Goal: Task Accomplishment & Management: Use online tool/utility

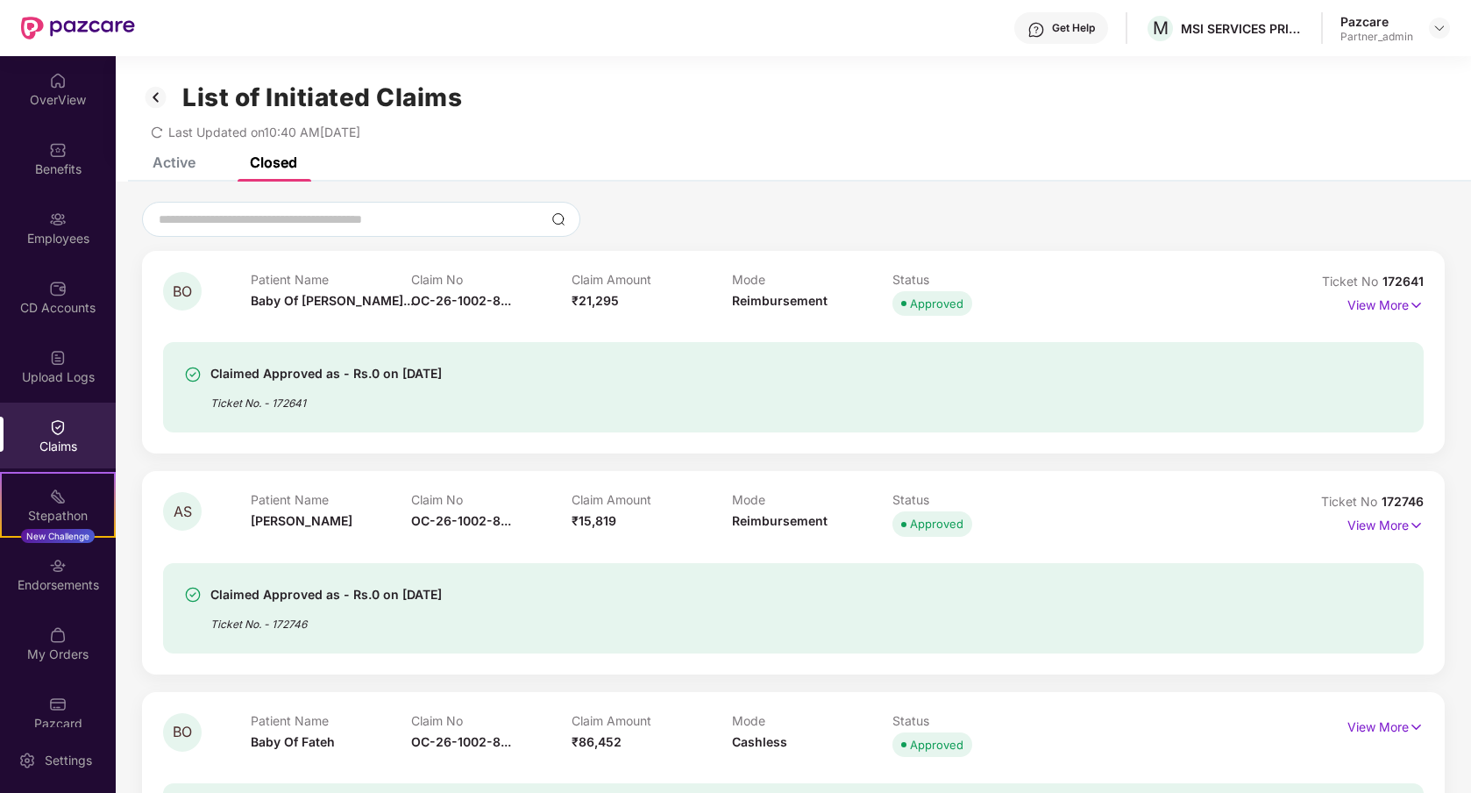
scroll to position [2994, 0]
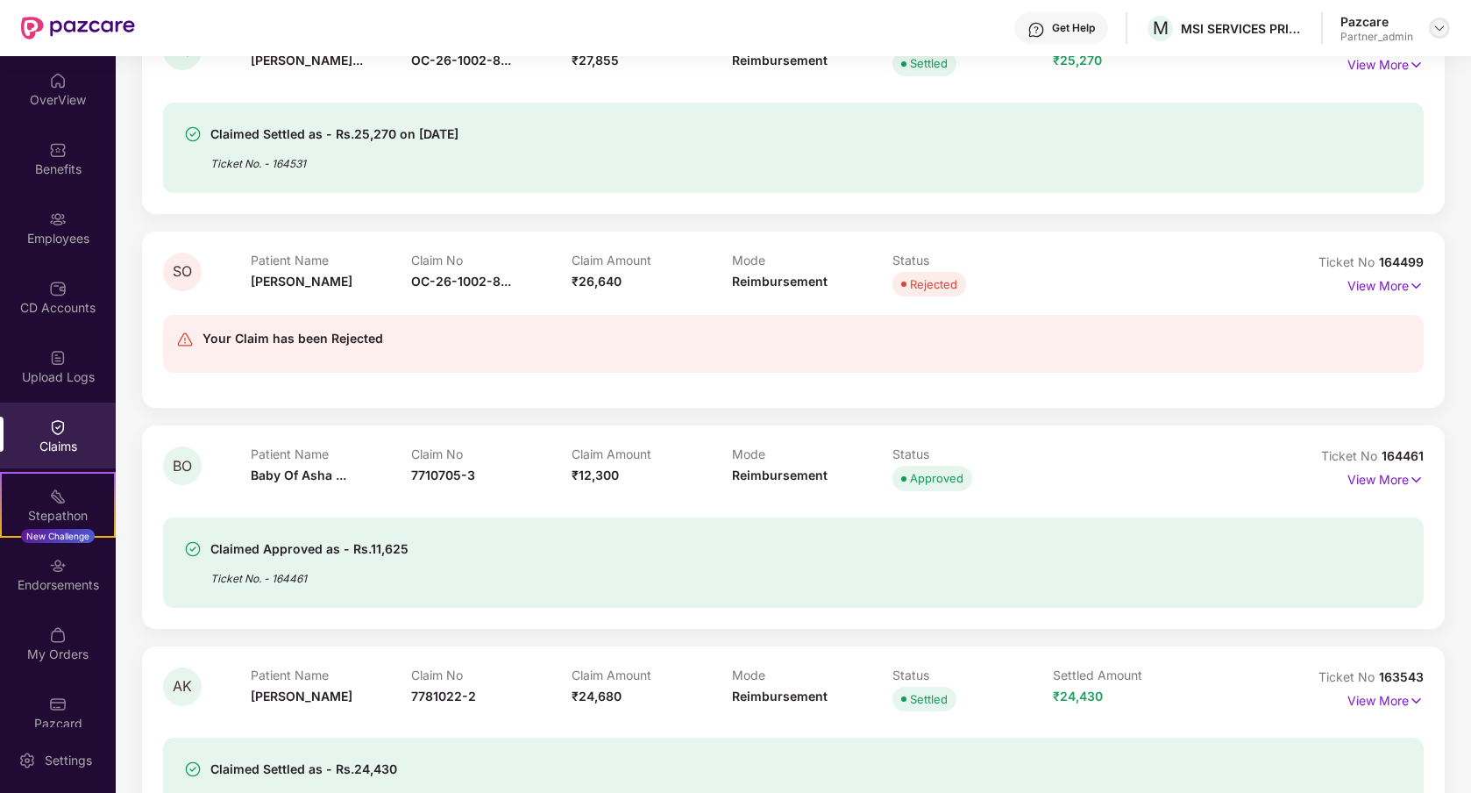
click at [1433, 30] on img at bounding box center [1440, 28] width 14 height 14
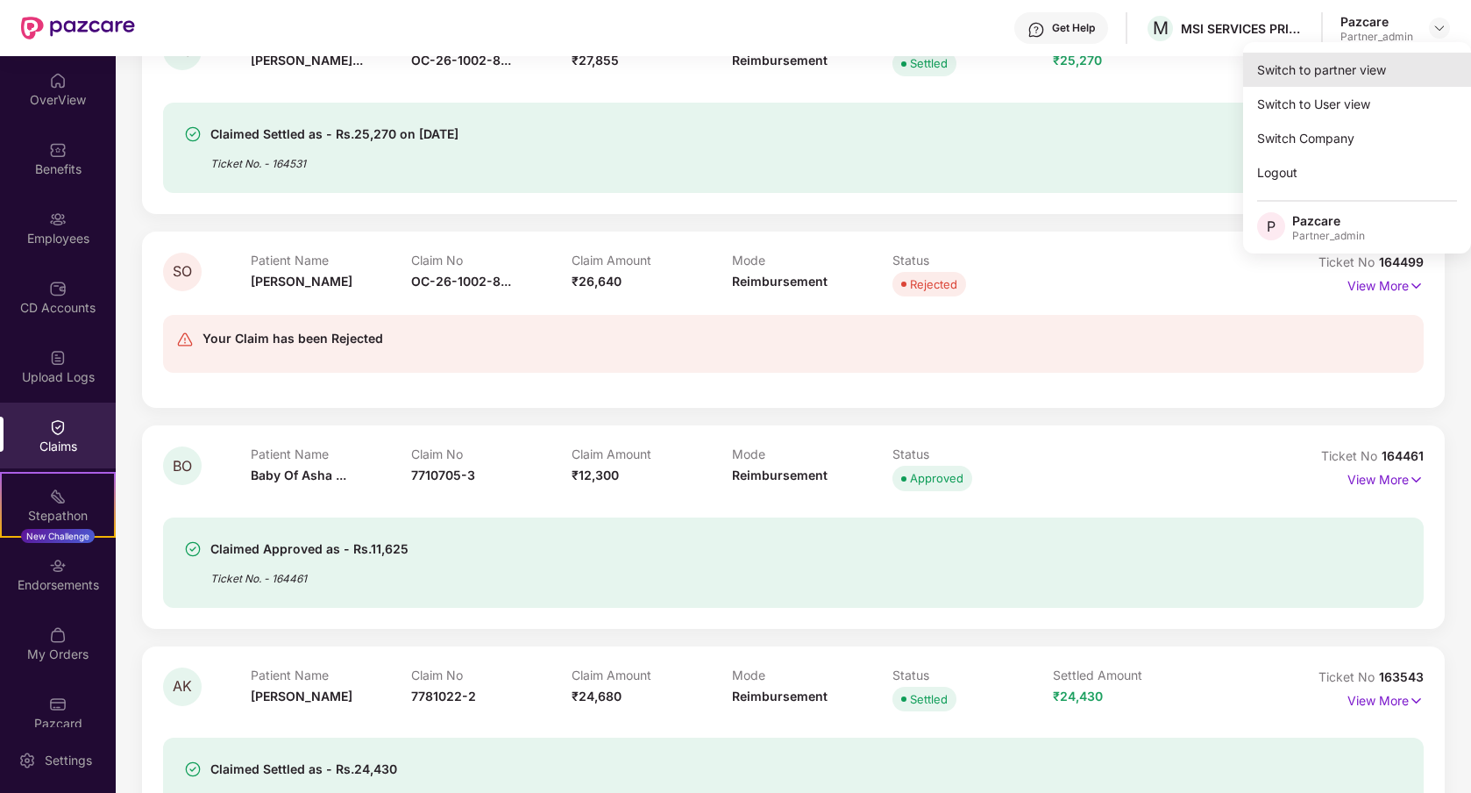
click at [1316, 80] on div "Switch to partner view" at bounding box center [1357, 70] width 228 height 34
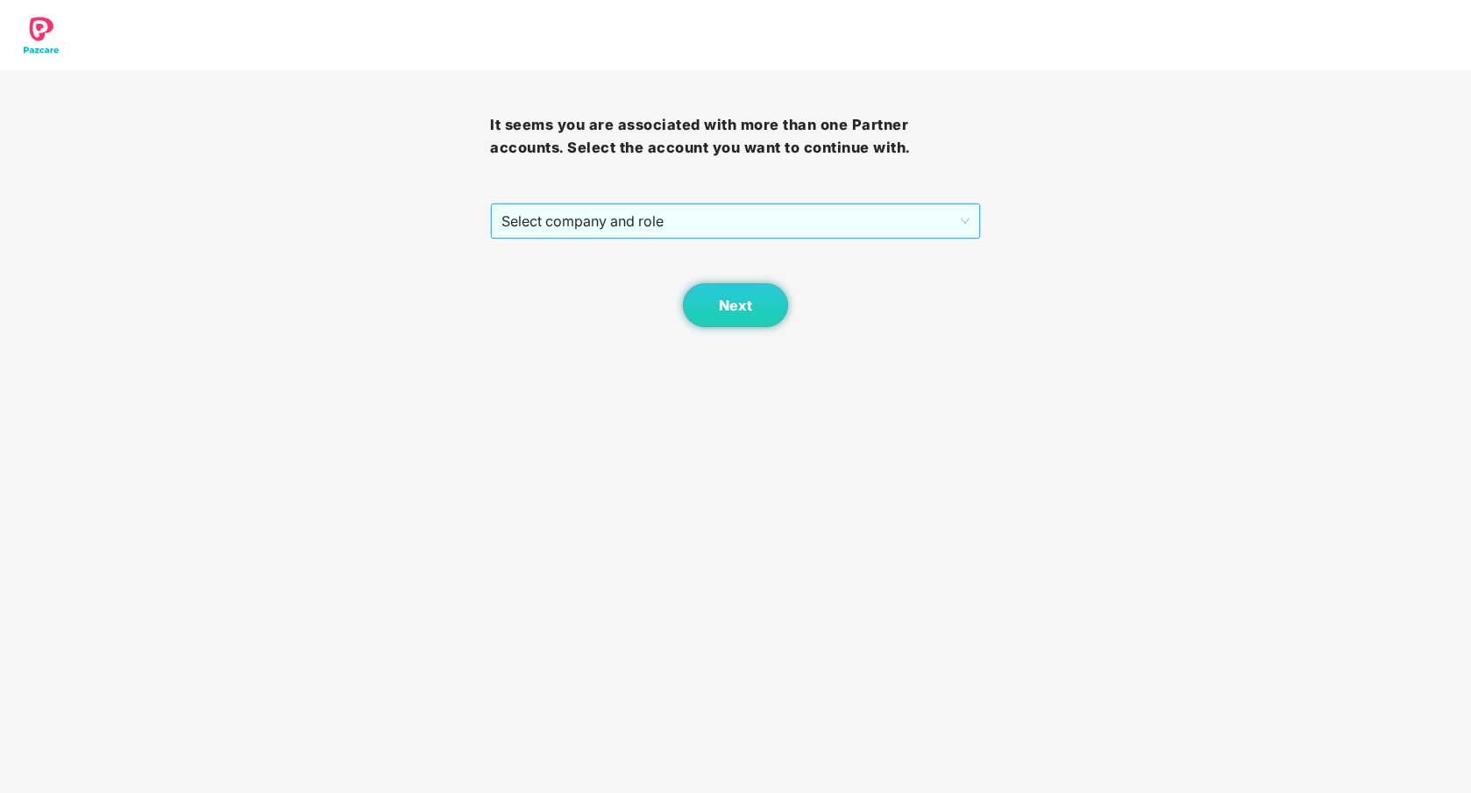
click at [831, 220] on span "Select company and role" at bounding box center [735, 220] width 467 height 33
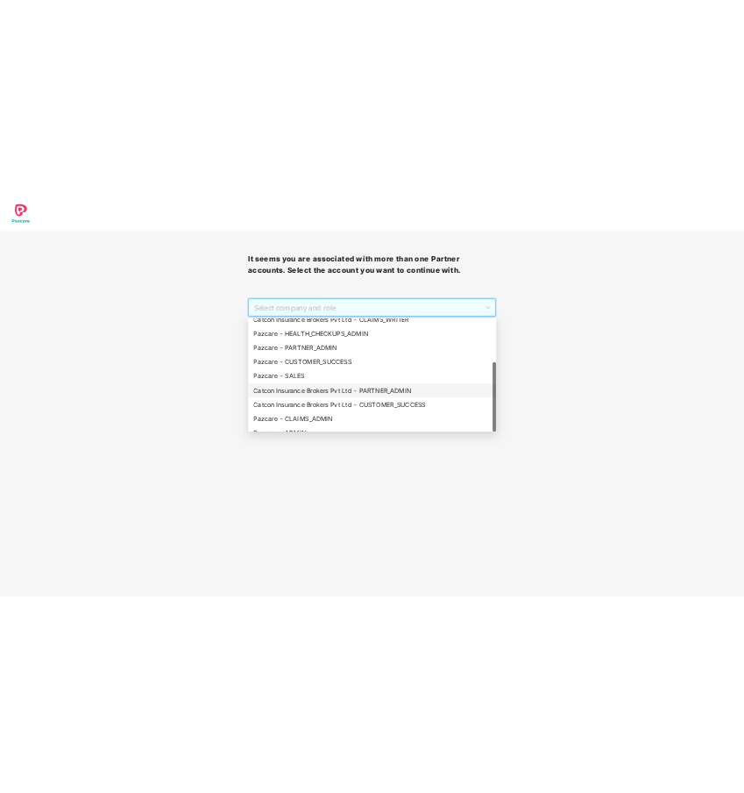
scroll to position [140, 0]
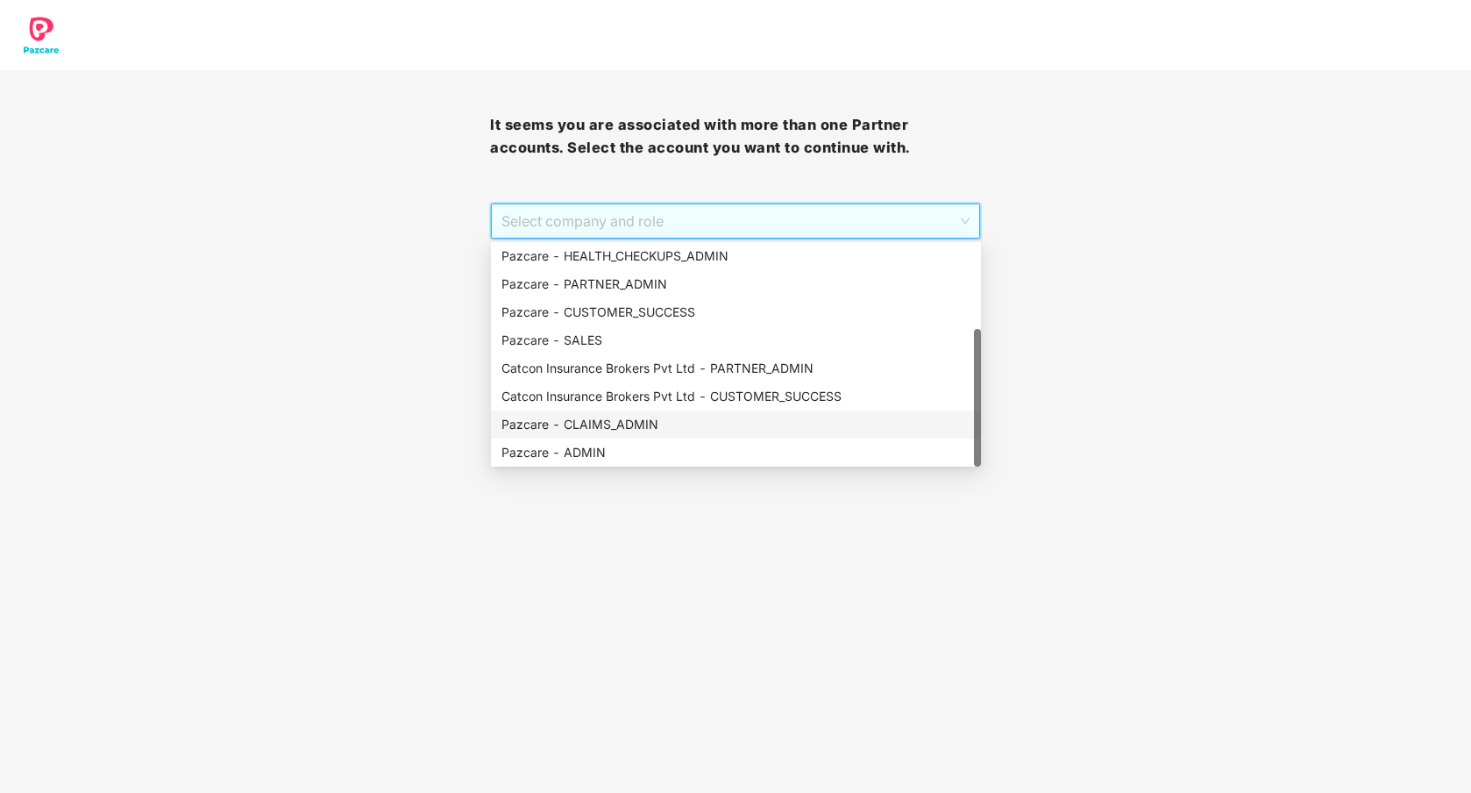
click at [630, 423] on div "Pazcare - CLAIMS_ADMIN" at bounding box center [736, 424] width 469 height 19
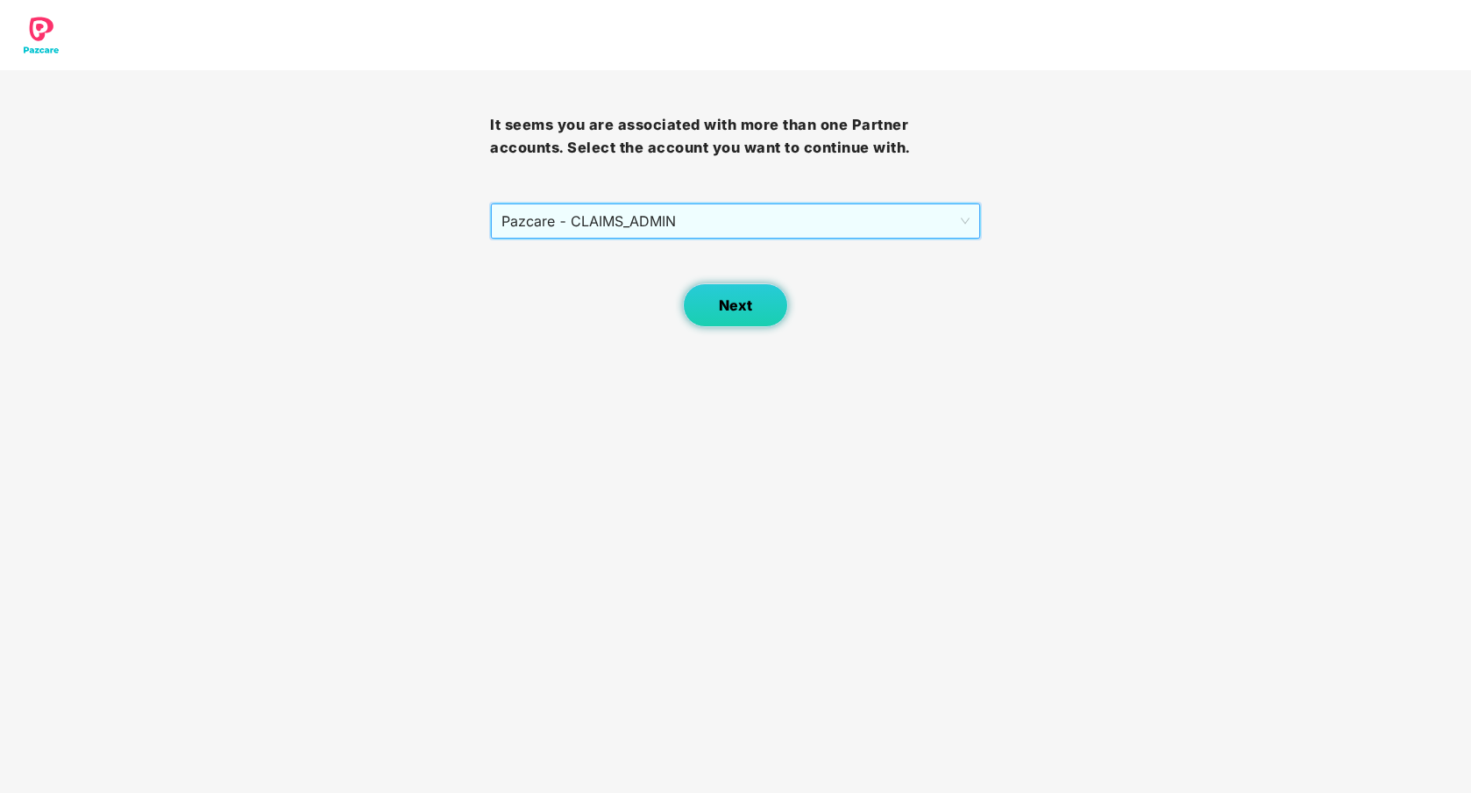
click at [706, 306] on button "Next" at bounding box center [735, 305] width 105 height 44
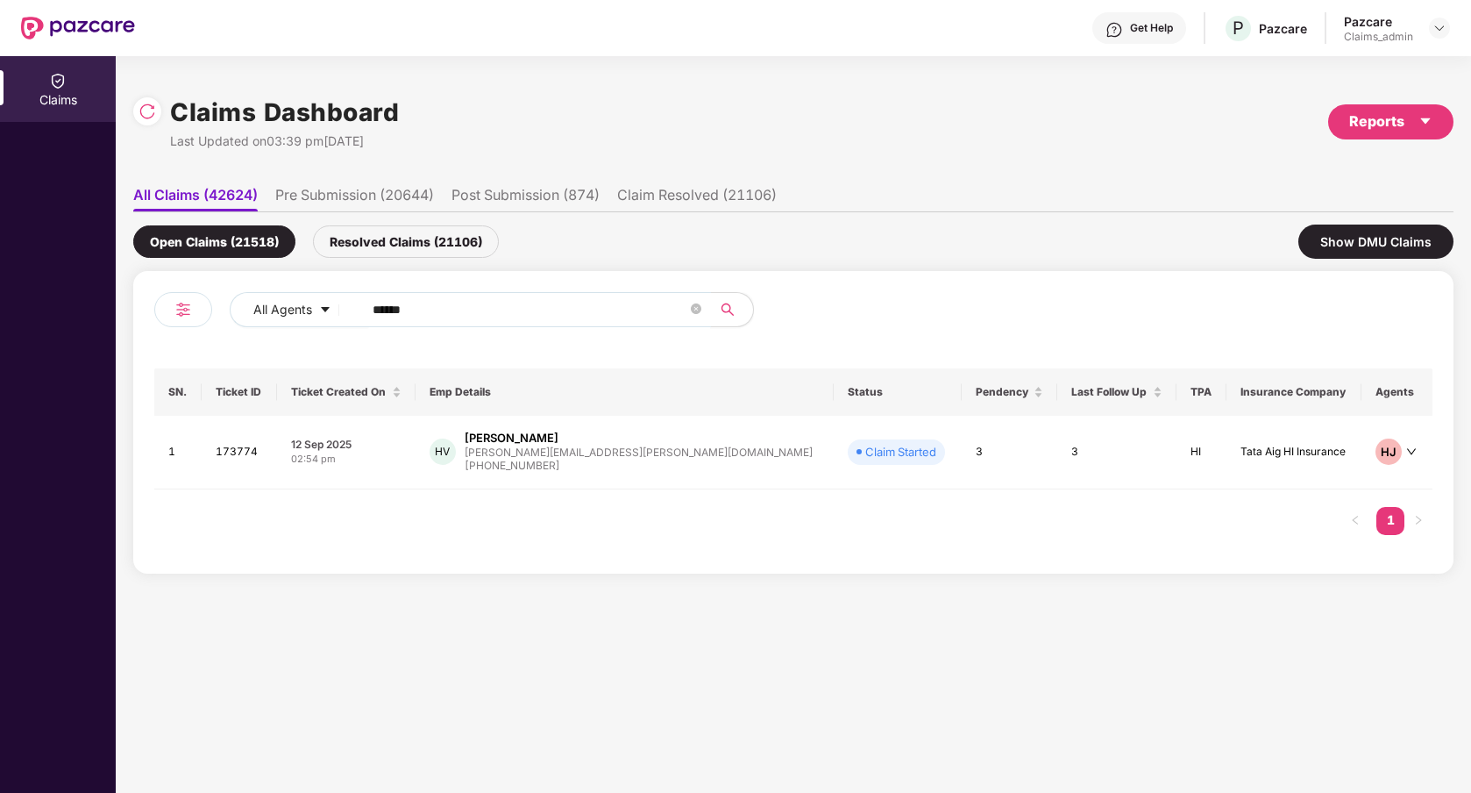
click at [468, 310] on input "******" at bounding box center [530, 309] width 315 height 26
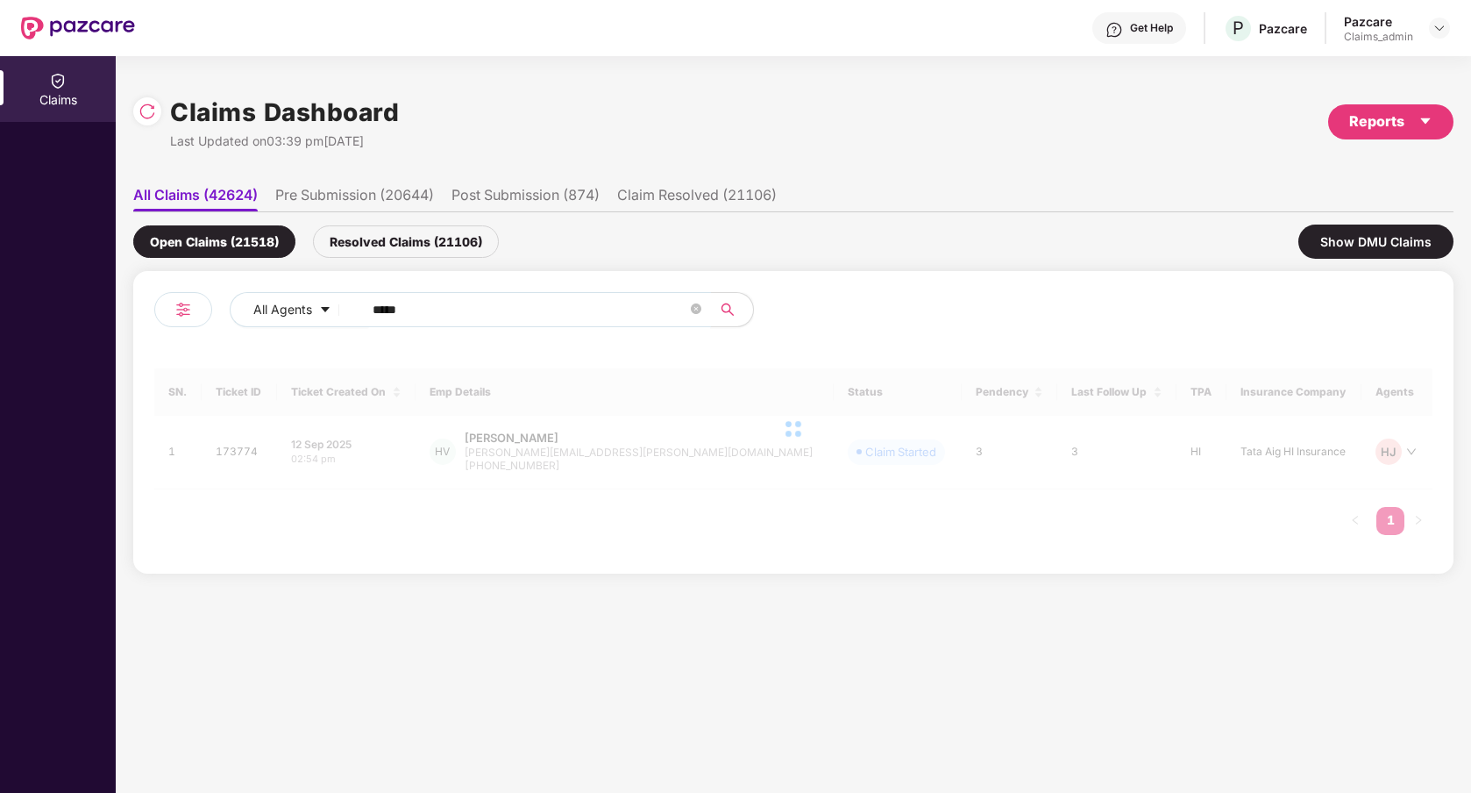
type input "******"
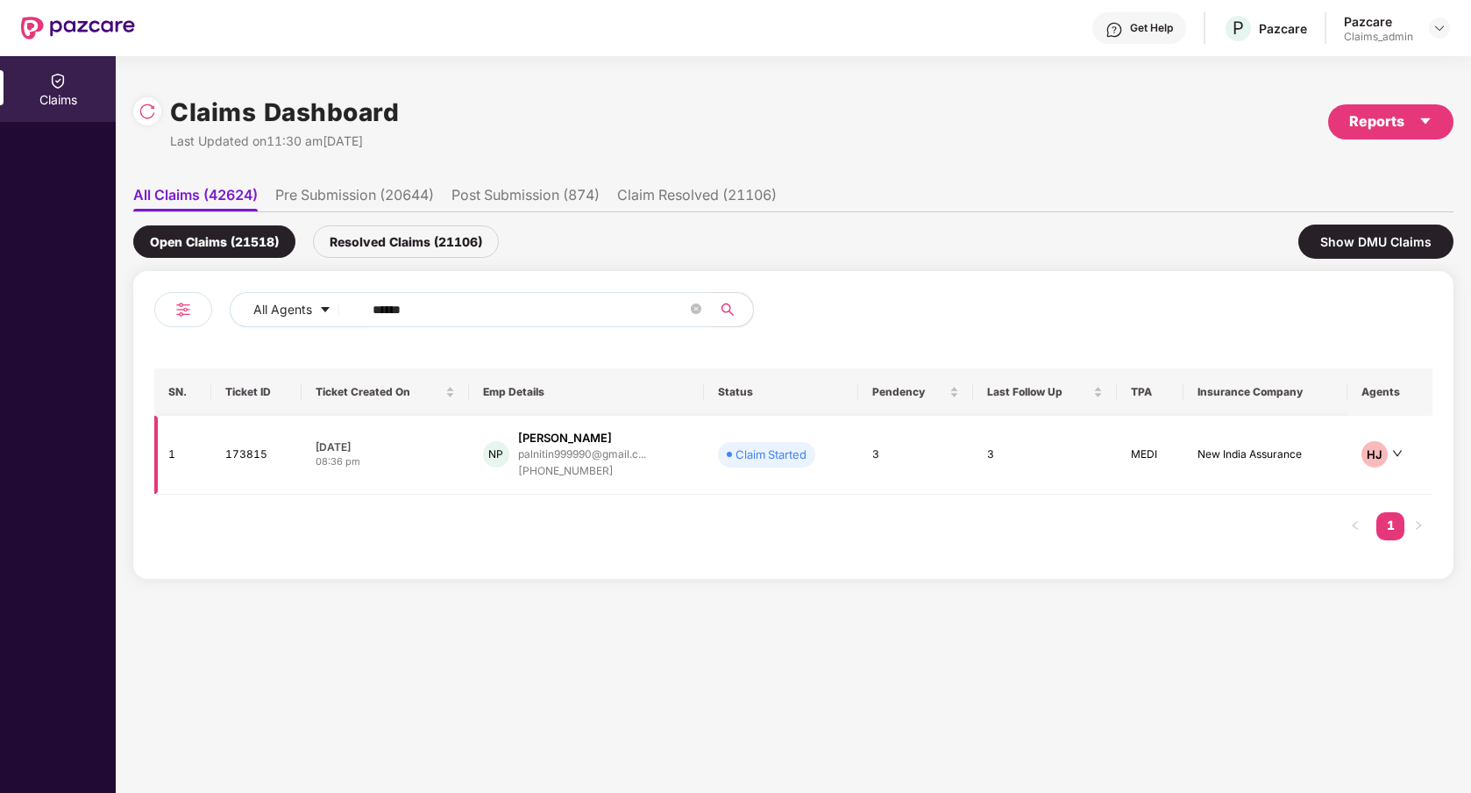
click at [734, 483] on td "Claim Started" at bounding box center [781, 455] width 154 height 79
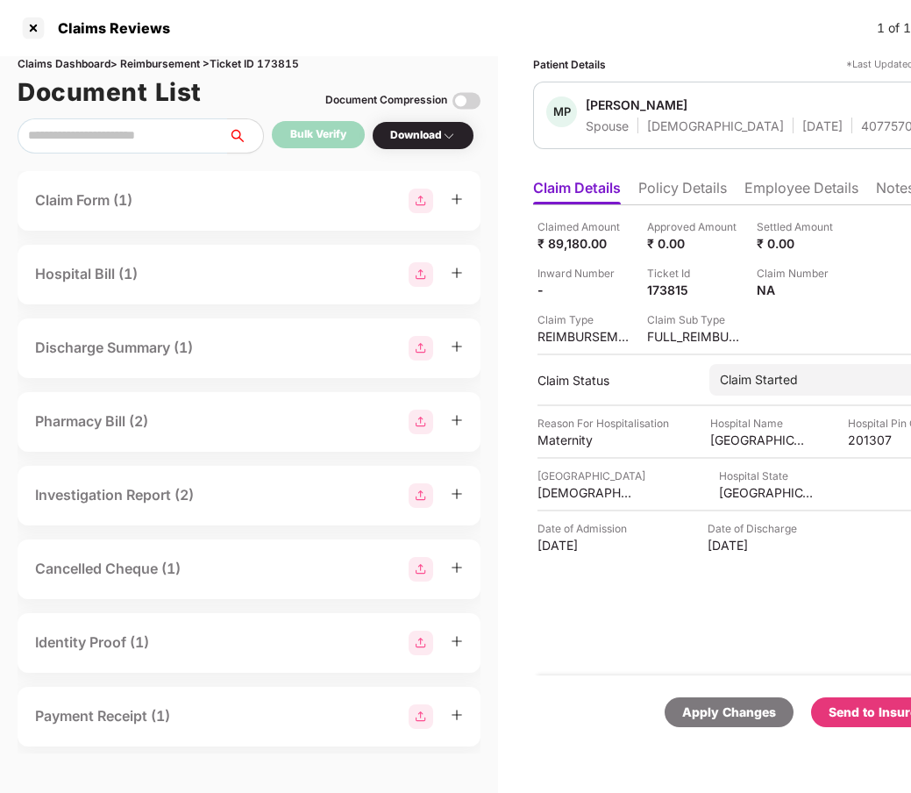
click at [850, 714] on div "Send to Insurer" at bounding box center [876, 711] width 94 height 19
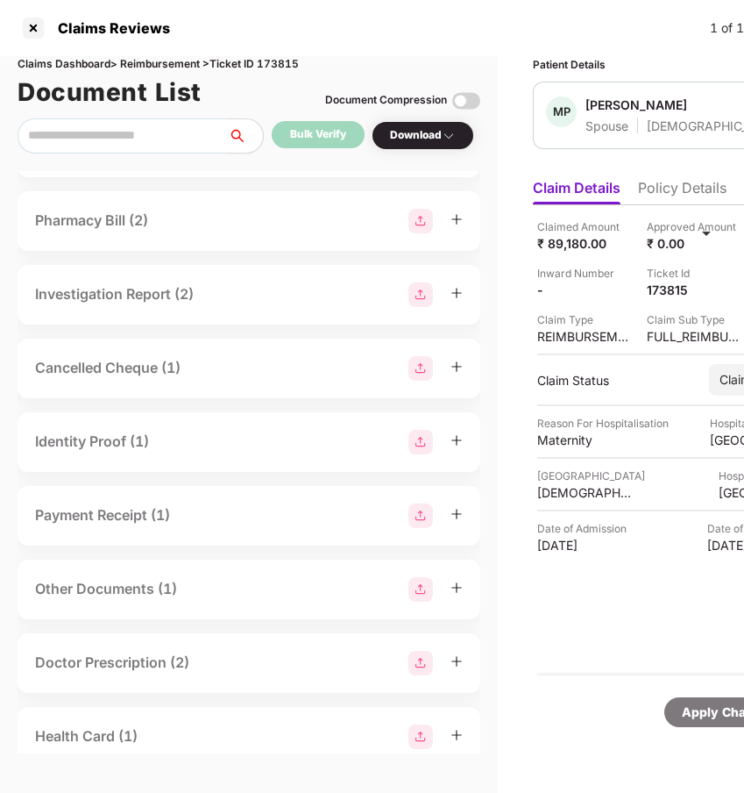
scroll to position [228, 0]
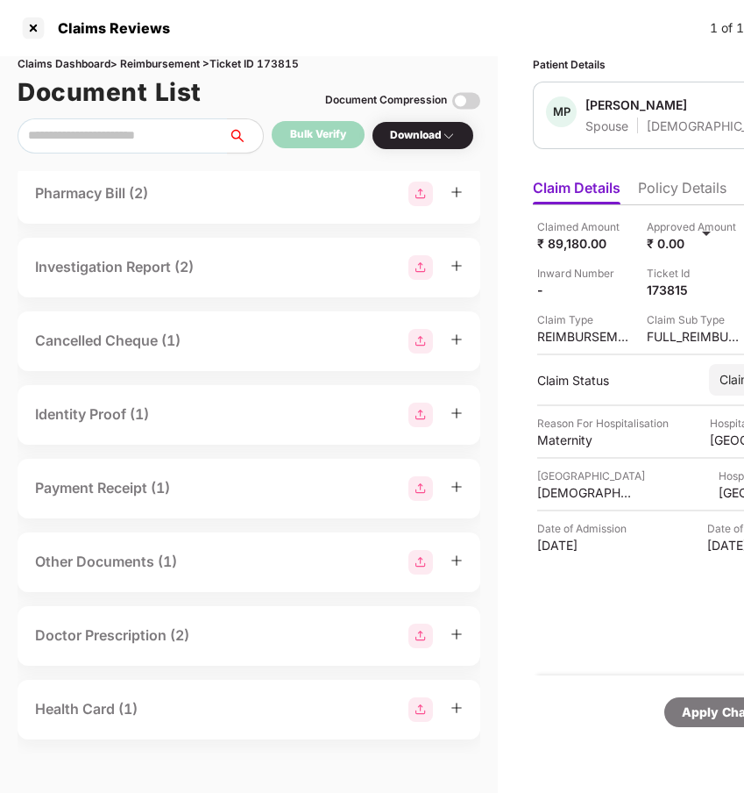
click at [146, 706] on div "Health Card (1)" at bounding box center [249, 709] width 428 height 25
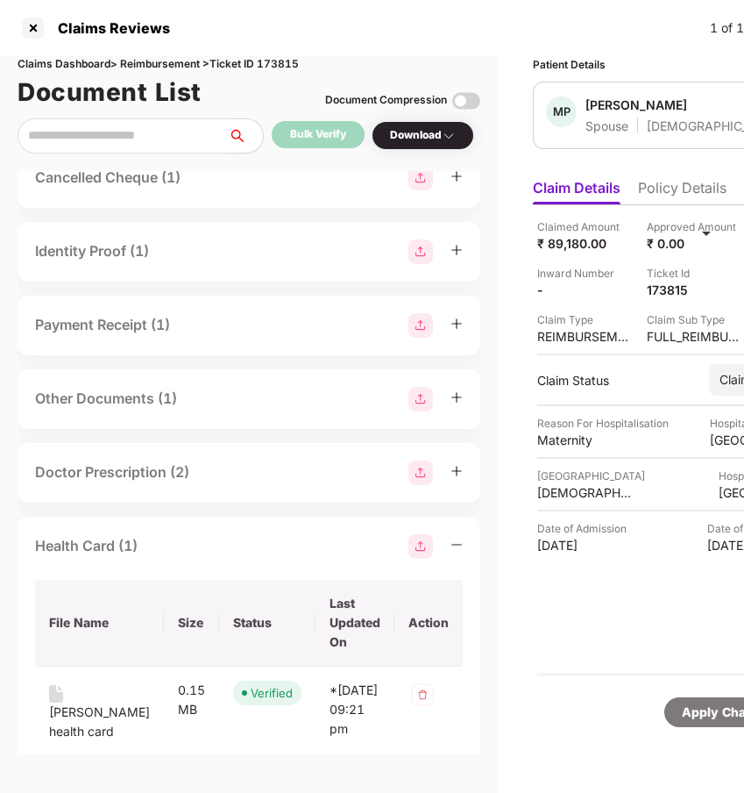
scroll to position [425, 0]
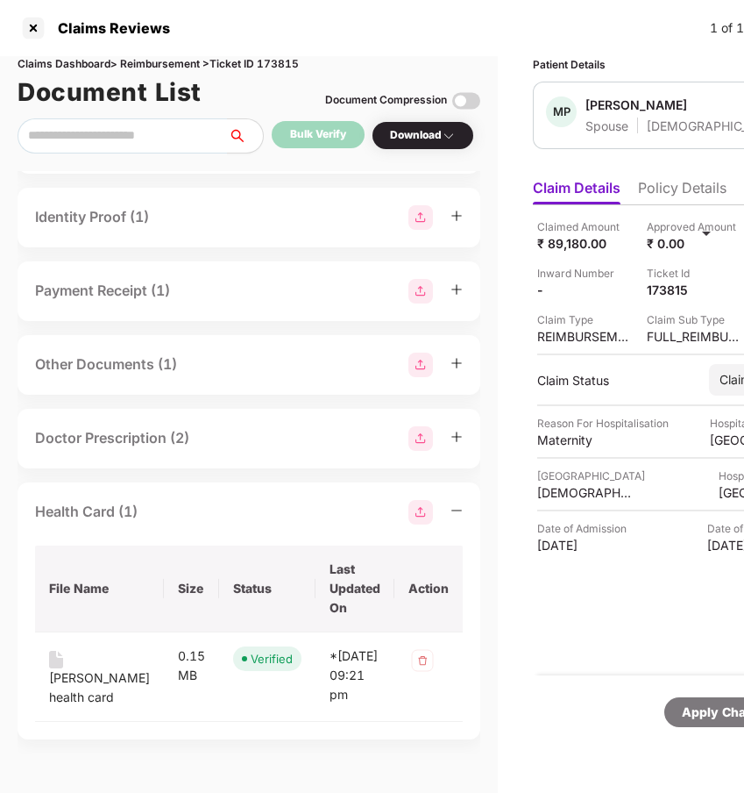
click at [419, 516] on img at bounding box center [421, 512] width 25 height 25
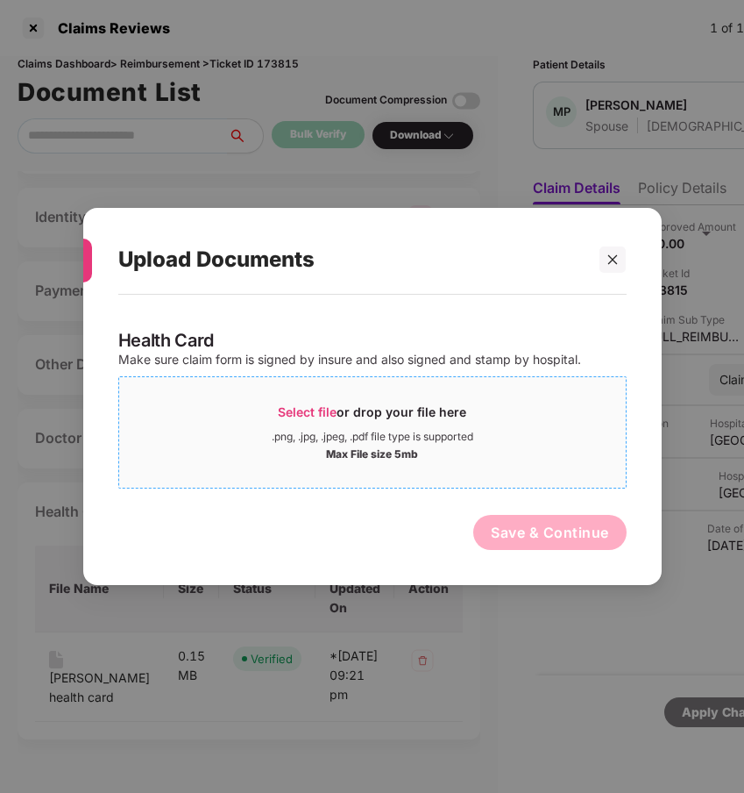
click at [409, 444] on div "Max File size 5mb" at bounding box center [372, 453] width 92 height 18
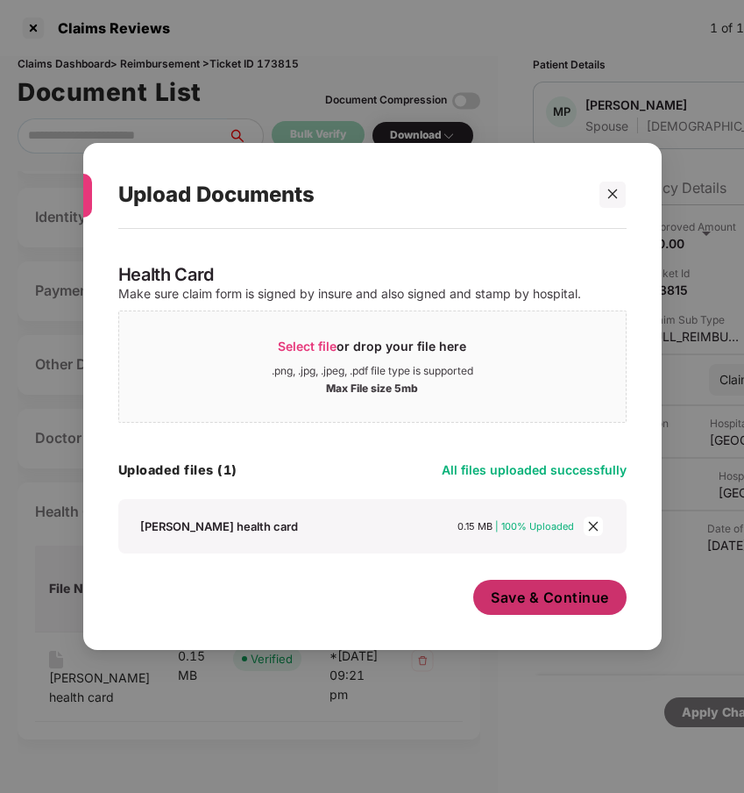
click at [525, 602] on span "Save & Continue" at bounding box center [550, 596] width 118 height 19
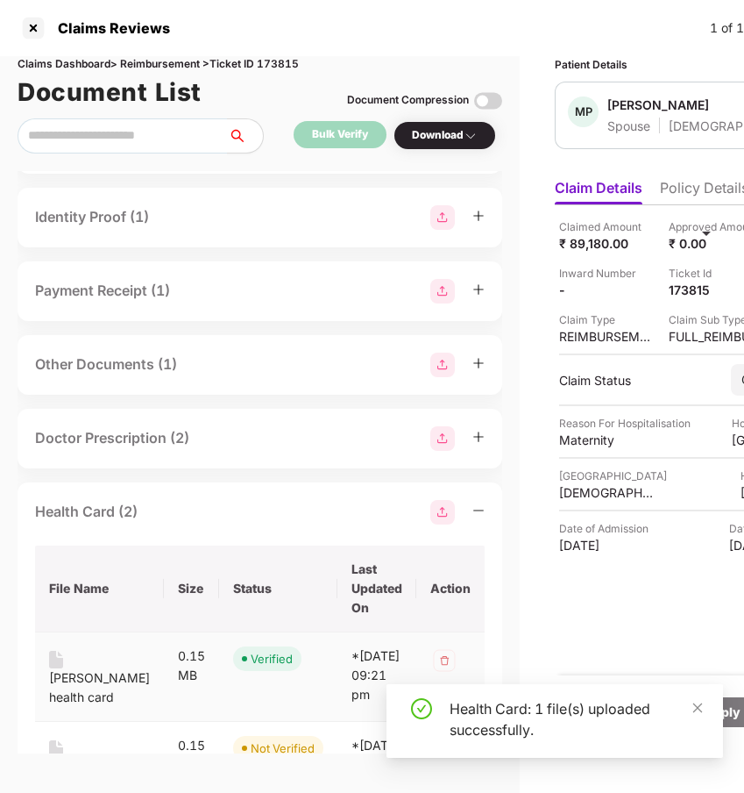
scroll to position [534, 0]
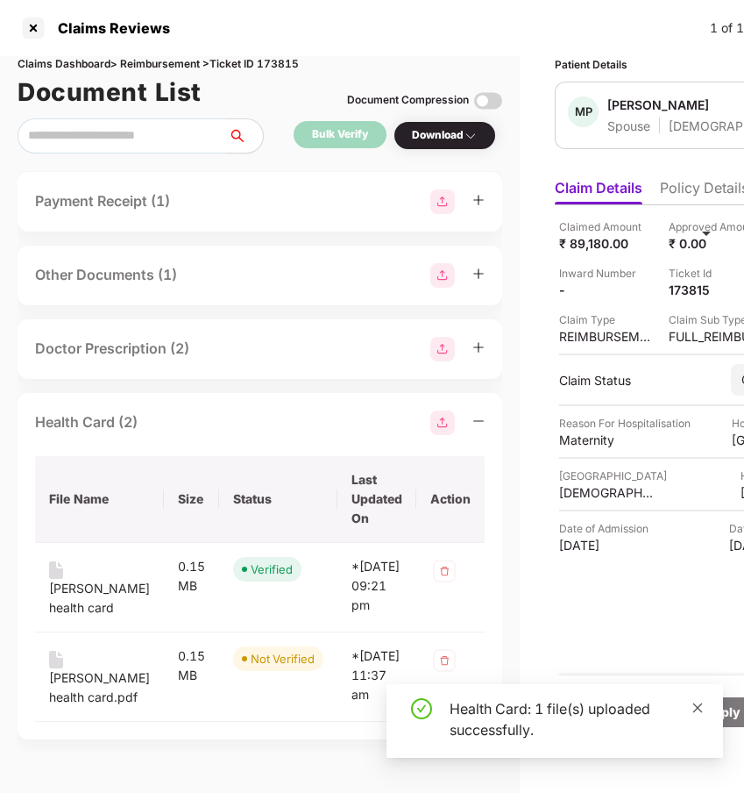
click at [698, 714] on span at bounding box center [698, 707] width 12 height 15
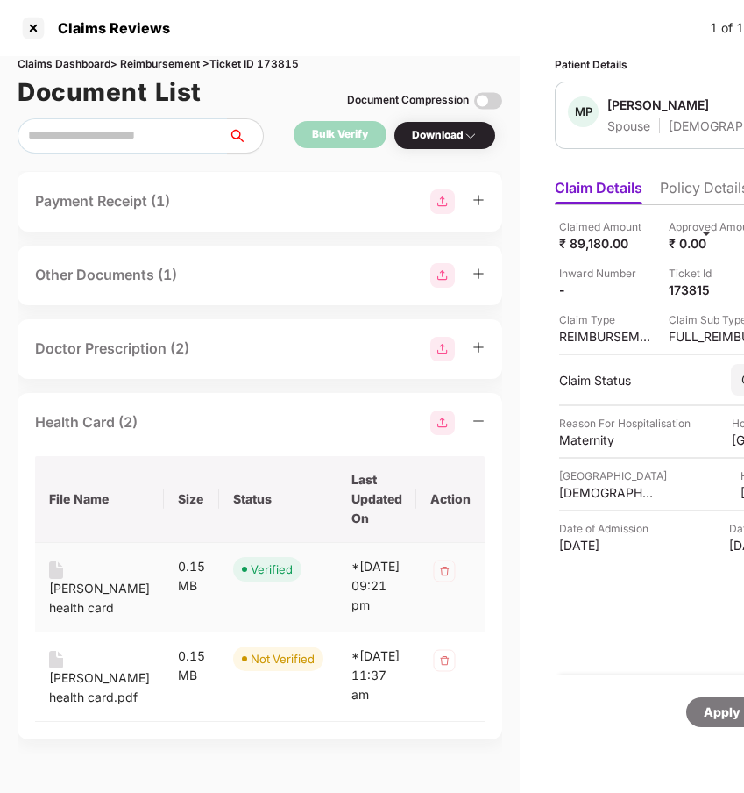
click at [431, 557] on img at bounding box center [445, 571] width 28 height 28
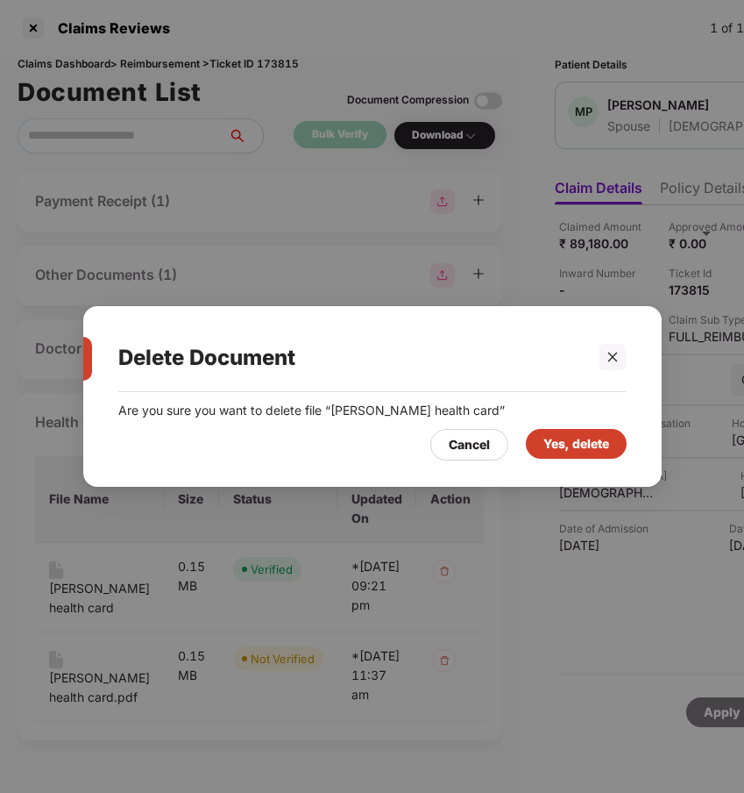
click at [566, 443] on div "Yes, delete" at bounding box center [577, 443] width 66 height 19
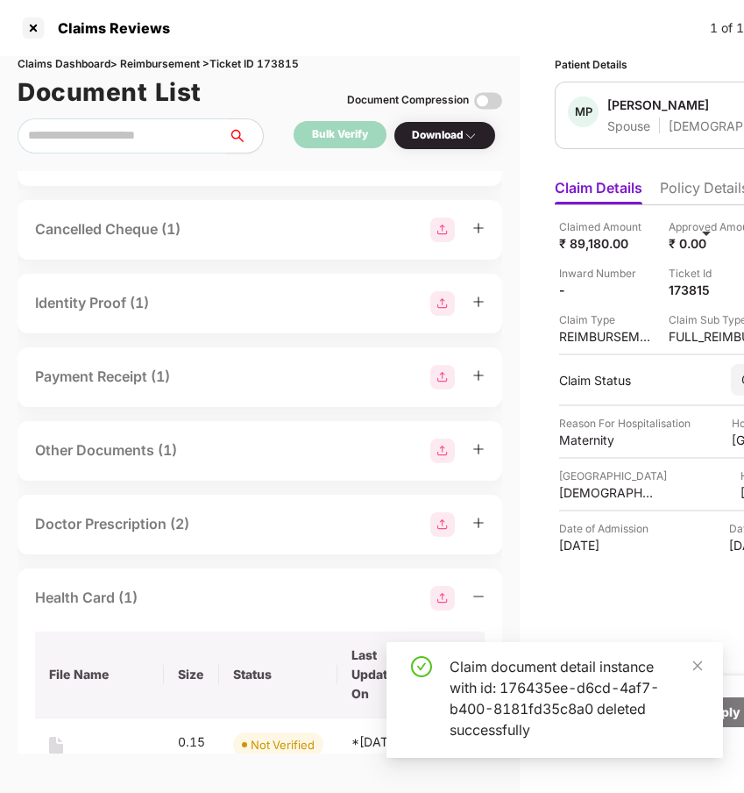
scroll to position [321, 0]
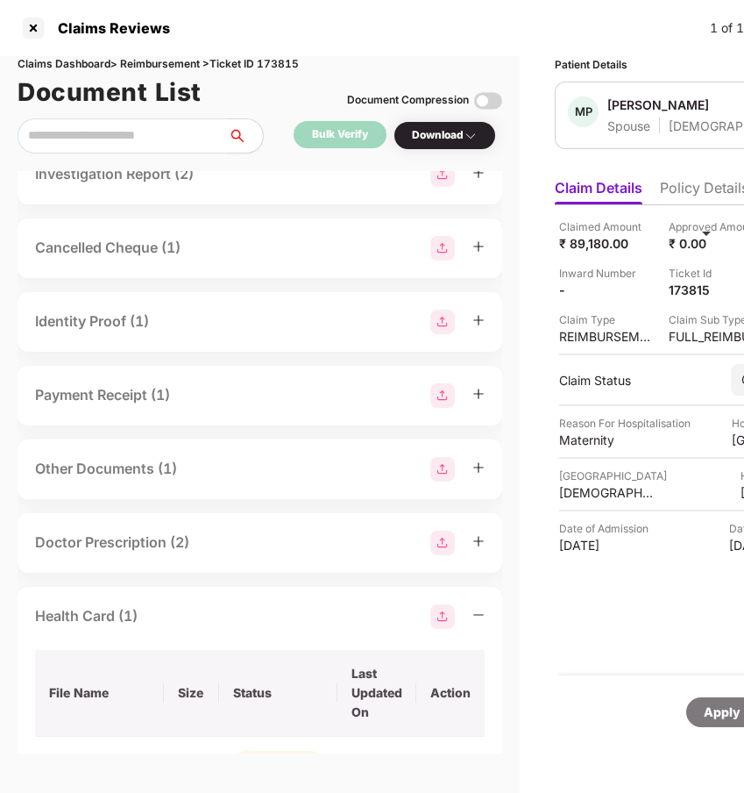
click at [245, 328] on div "Identity Proof (1)" at bounding box center [260, 322] width 450 height 25
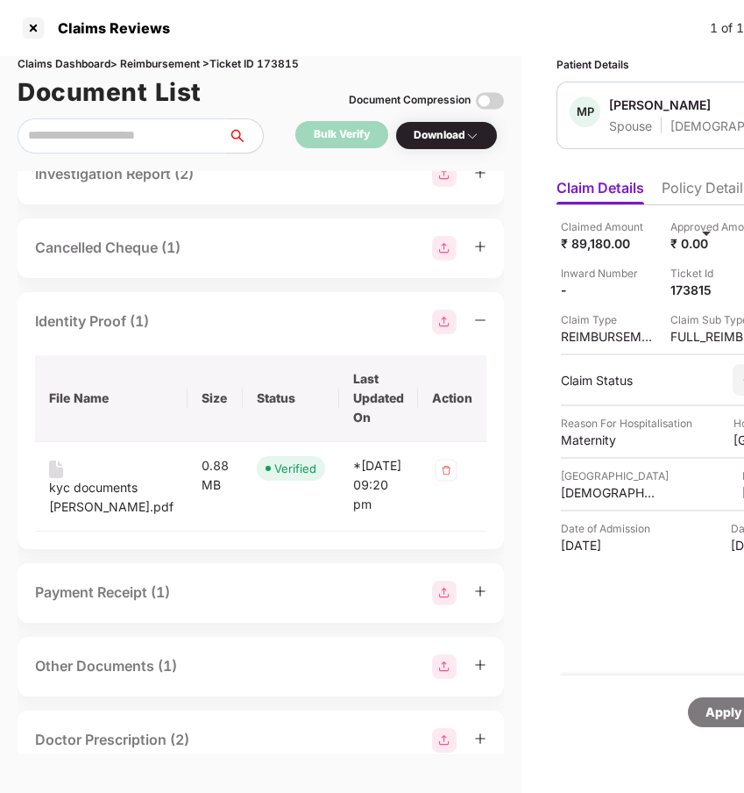
click at [245, 328] on div "Identity Proof (1)" at bounding box center [261, 322] width 452 height 25
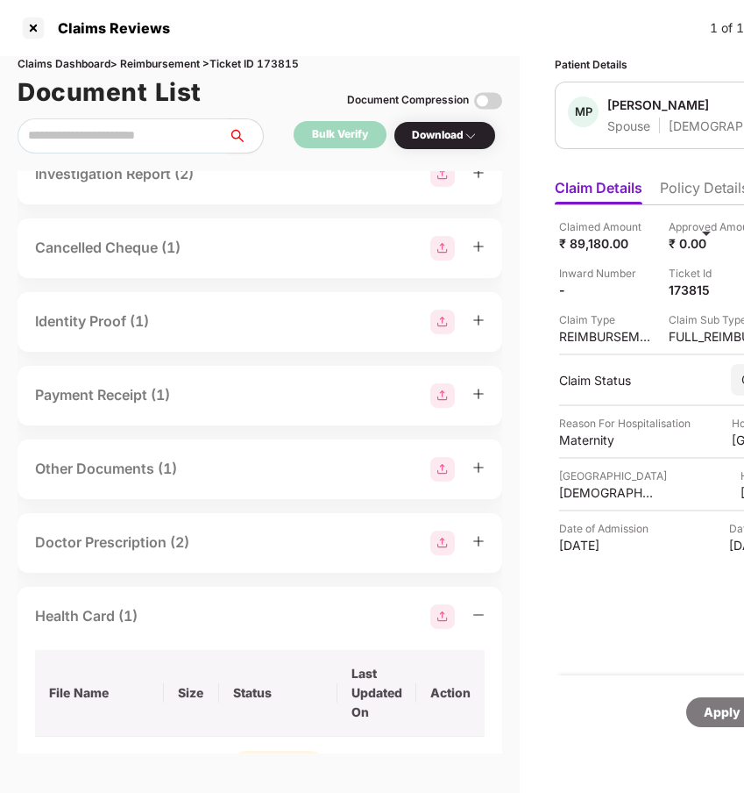
click at [223, 411] on div "Payment Receipt (1)" at bounding box center [260, 396] width 485 height 60
click at [218, 395] on div "Payment Receipt (1)" at bounding box center [260, 395] width 450 height 25
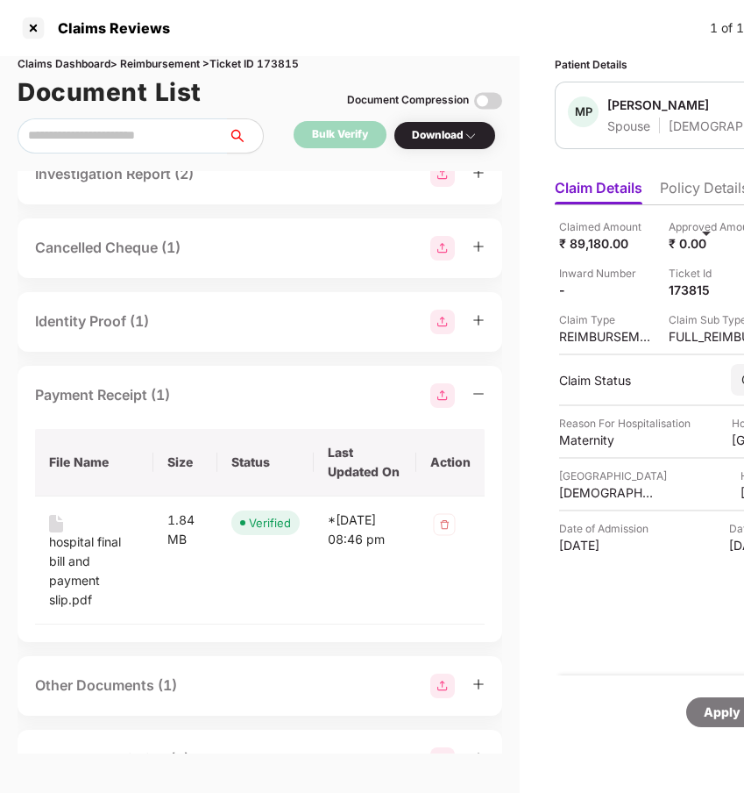
click at [218, 395] on div "Payment Receipt (1)" at bounding box center [260, 395] width 450 height 25
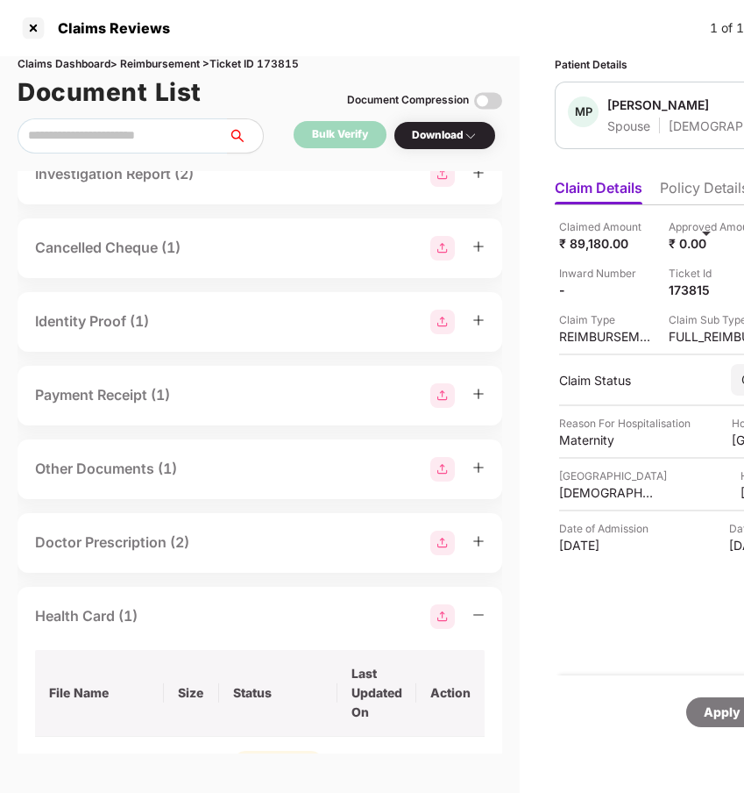
click at [218, 395] on div "Payment Receipt (1)" at bounding box center [260, 395] width 450 height 25
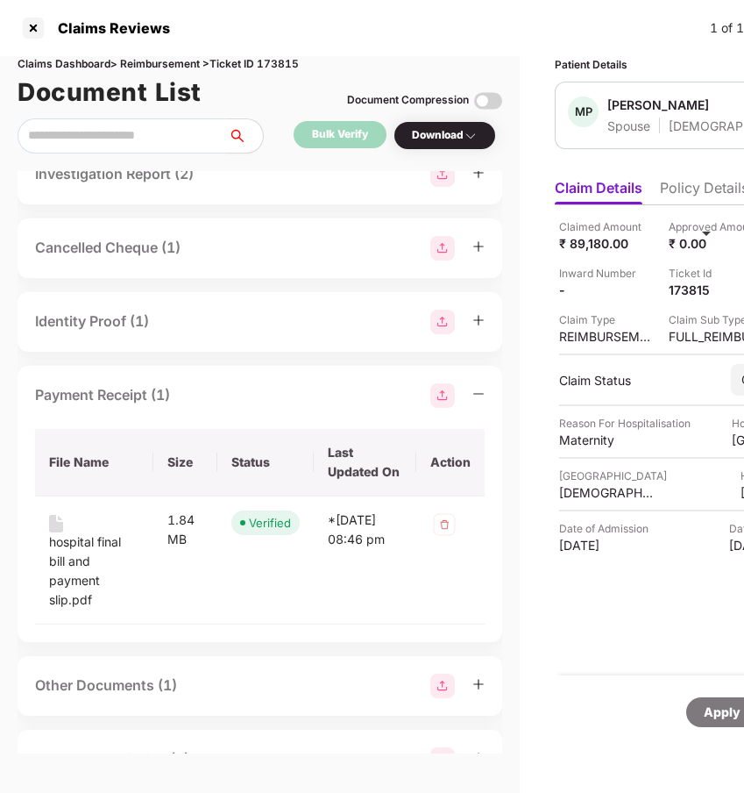
click at [218, 395] on div "Payment Receipt (1)" at bounding box center [260, 395] width 450 height 25
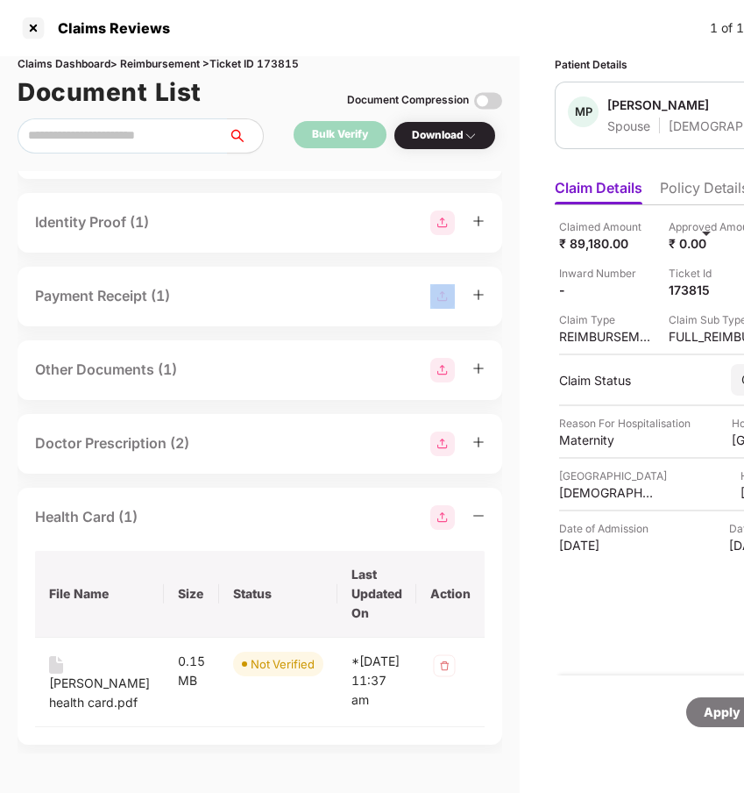
scroll to position [445, 0]
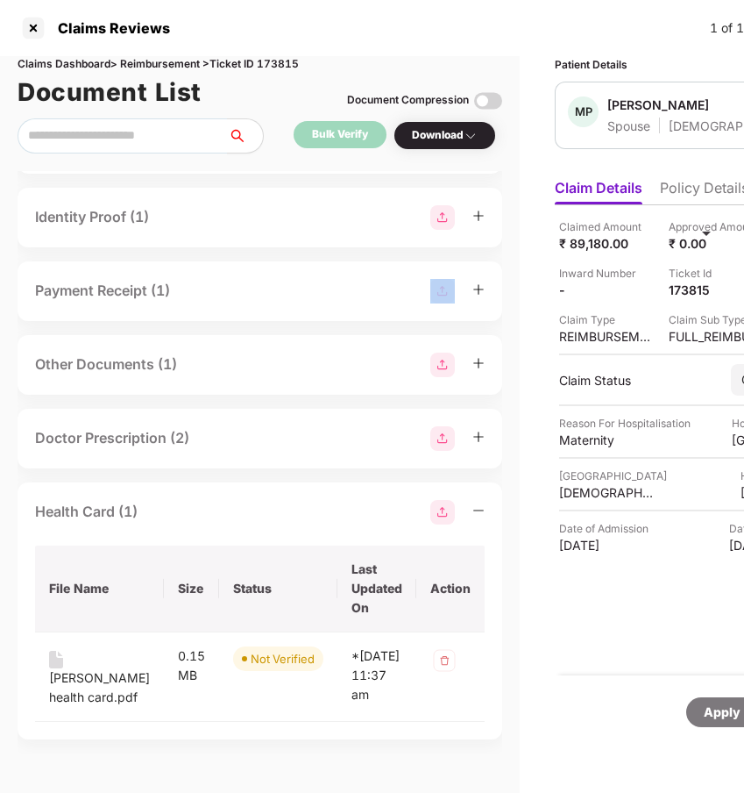
click at [216, 426] on div "Doctor Prescription (2)" at bounding box center [260, 438] width 450 height 25
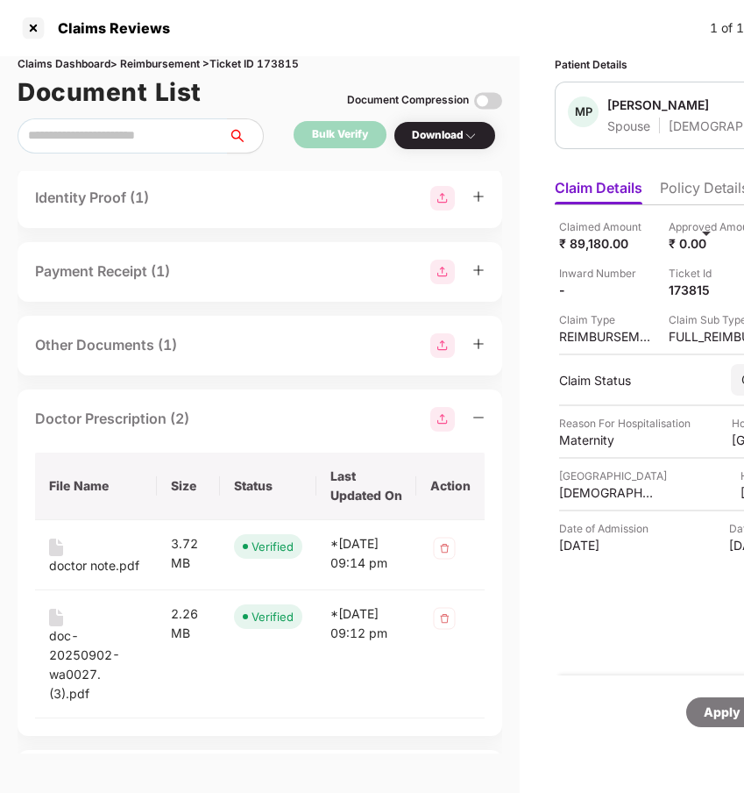
click at [216, 416] on div "Doctor Prescription (2)" at bounding box center [260, 419] width 450 height 25
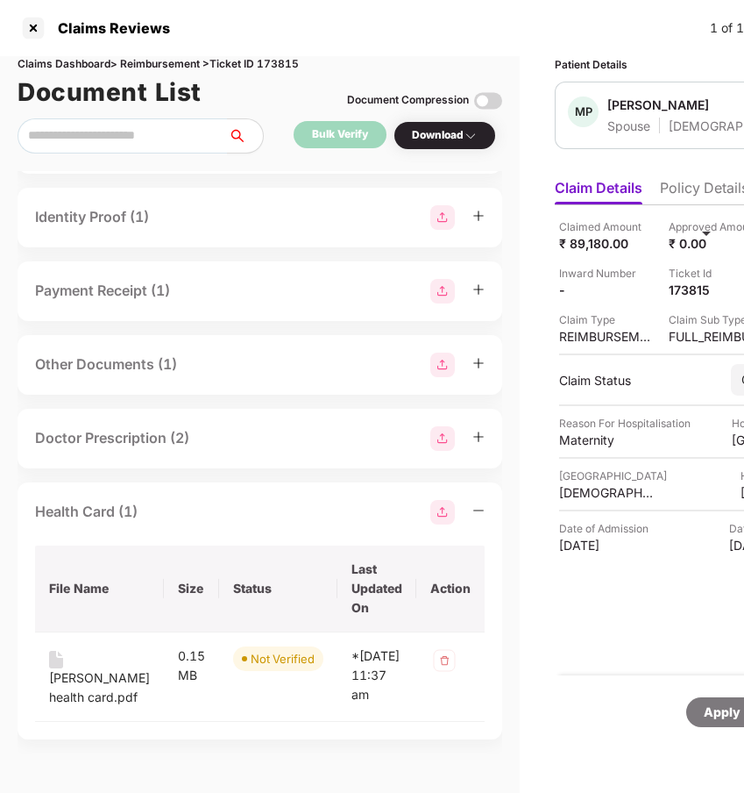
click at [220, 352] on div "Other Documents (1)" at bounding box center [260, 364] width 450 height 25
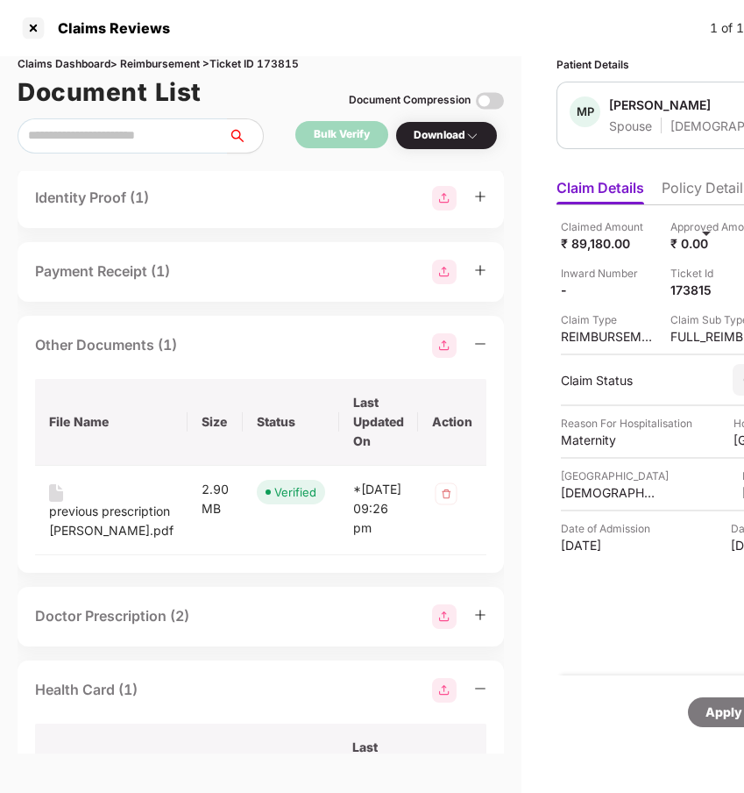
click at [220, 350] on div "Other Documents (1)" at bounding box center [261, 345] width 452 height 25
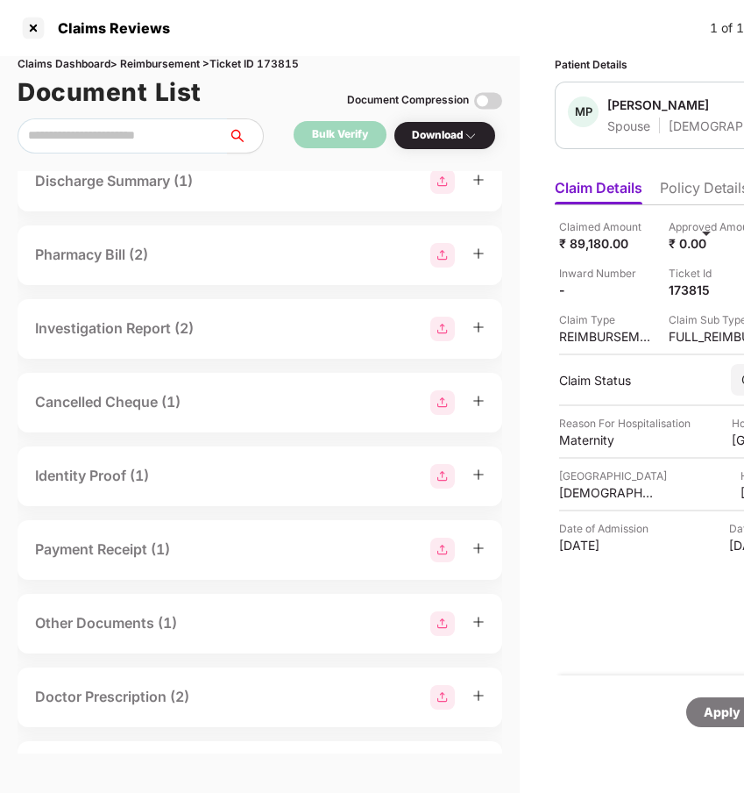
scroll to position [161, 0]
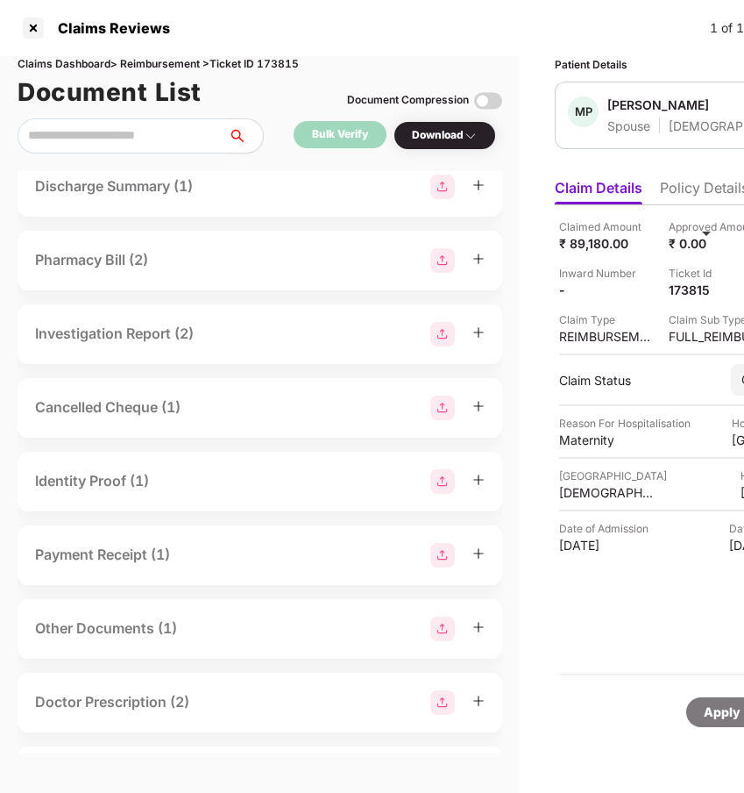
click at [219, 404] on div "Cancelled Cheque (1)" at bounding box center [260, 407] width 450 height 25
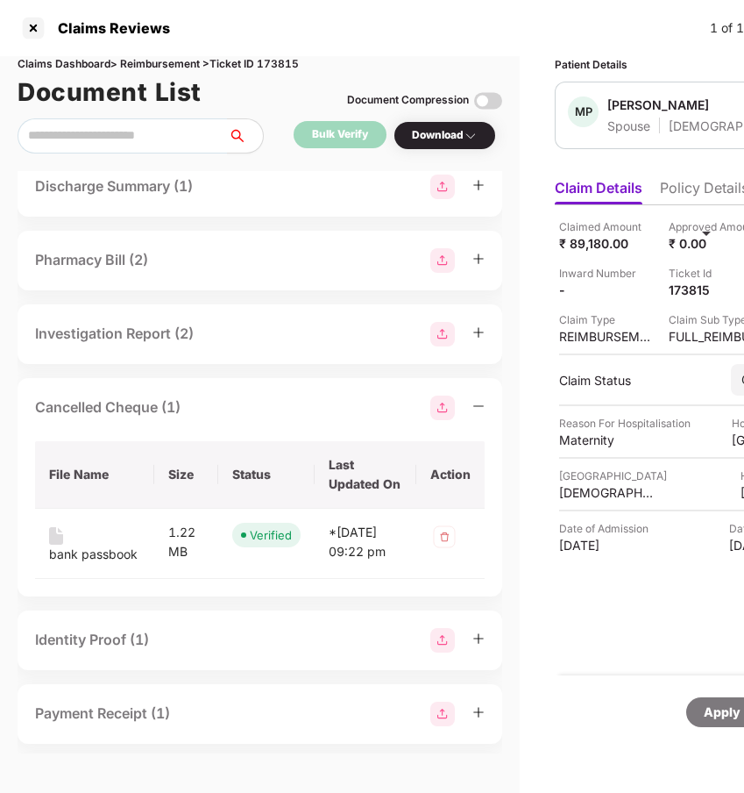
click at [431, 405] on img at bounding box center [443, 407] width 25 height 25
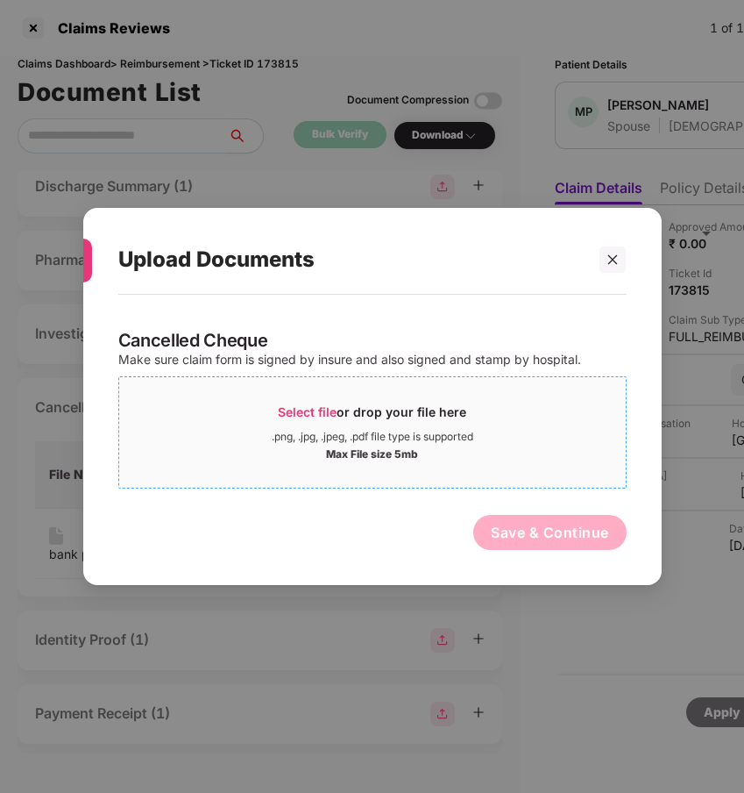
click at [308, 403] on div "Select file or drop your file here" at bounding box center [372, 416] width 189 height 26
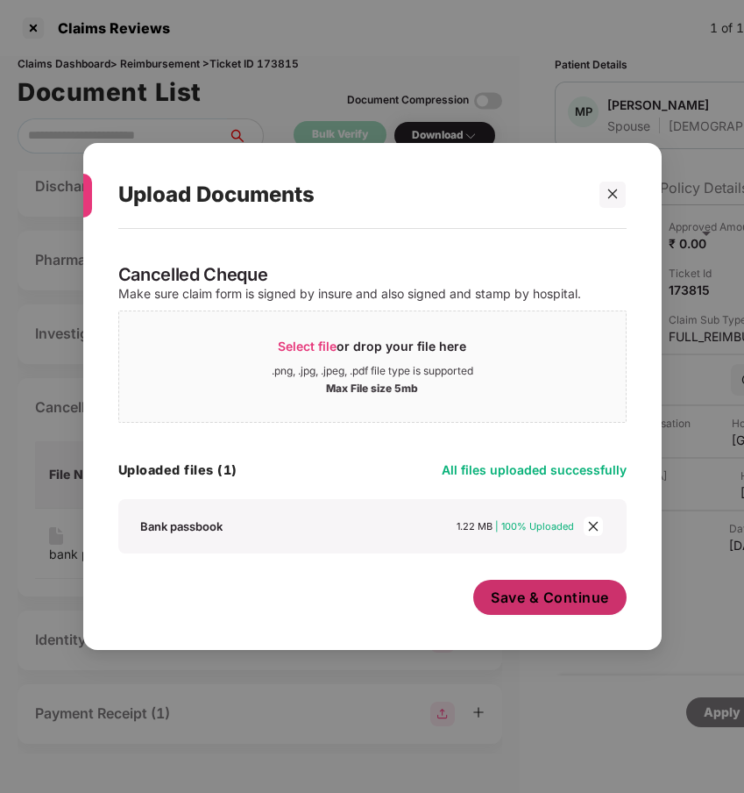
click at [509, 601] on span "Save & Continue" at bounding box center [550, 596] width 118 height 19
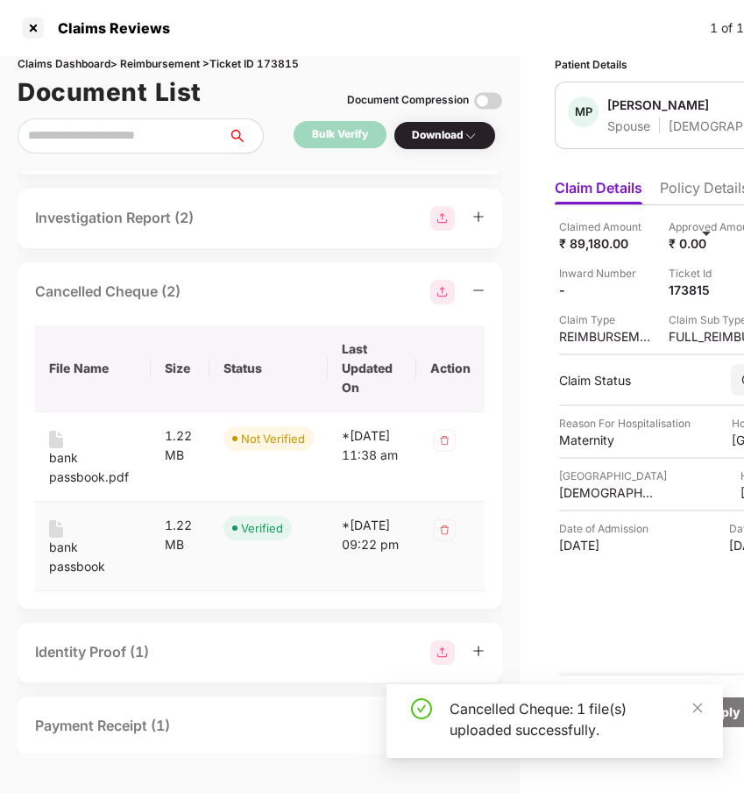
scroll to position [326, 0]
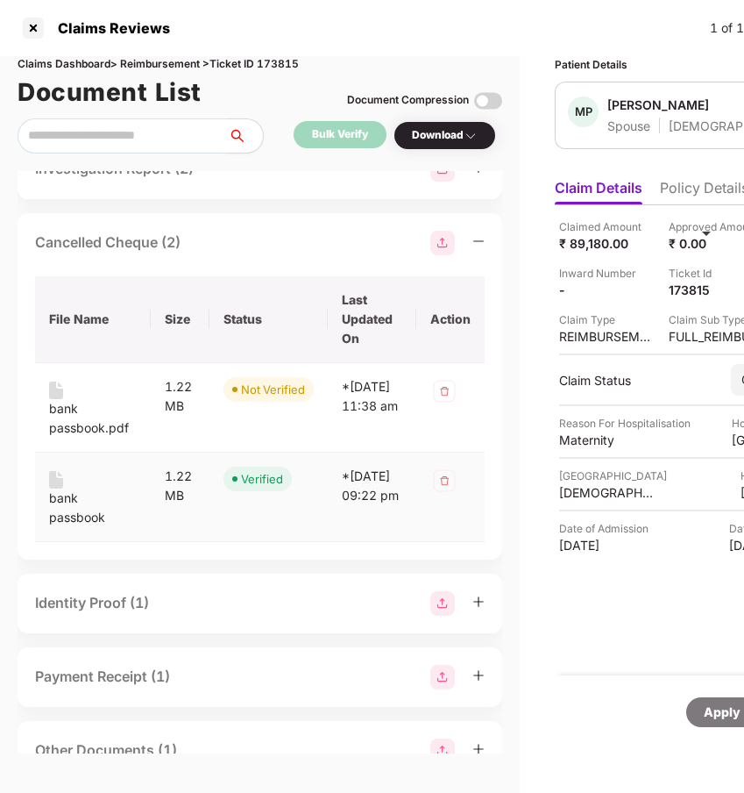
click at [431, 495] on img at bounding box center [445, 480] width 28 height 28
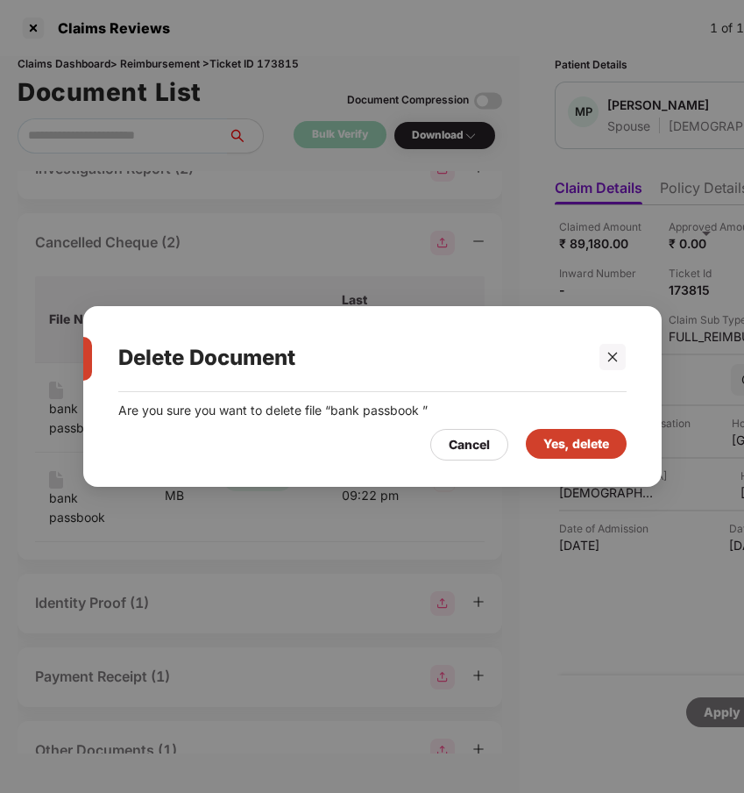
click at [559, 443] on div "Yes, delete" at bounding box center [577, 443] width 66 height 19
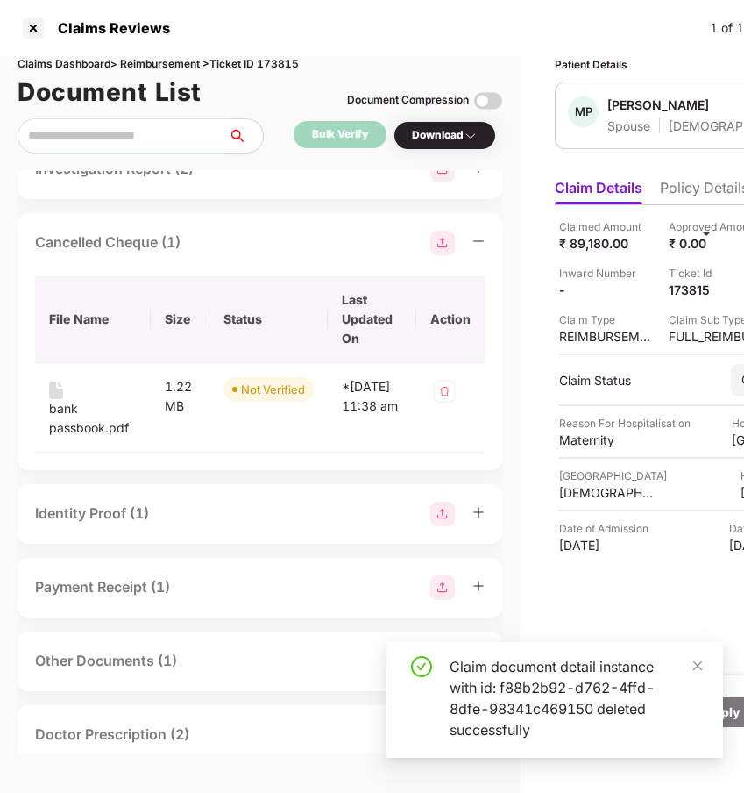
scroll to position [658, 0]
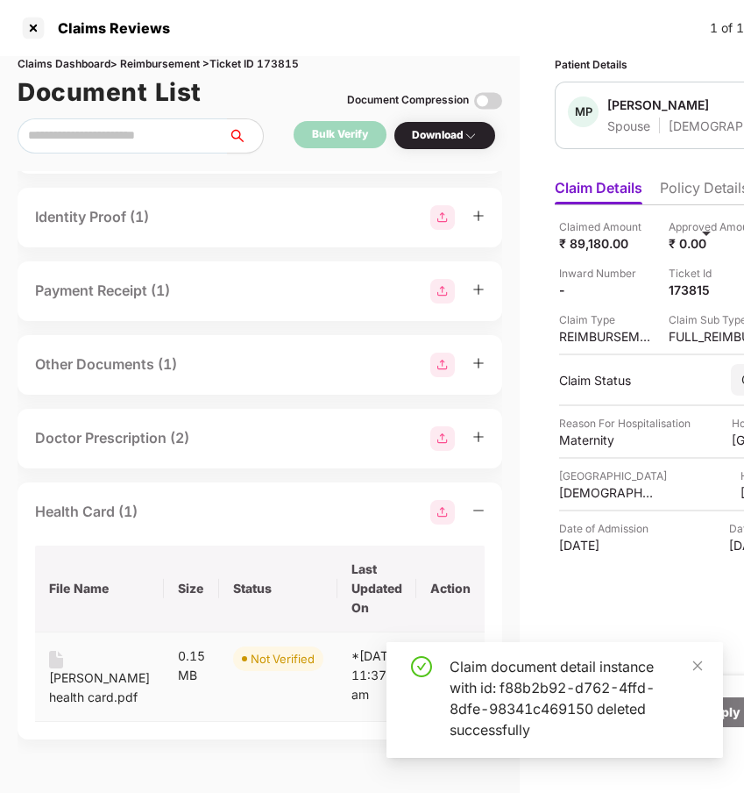
click at [81, 692] on div "[PERSON_NAME] health card.pdf" at bounding box center [99, 687] width 101 height 39
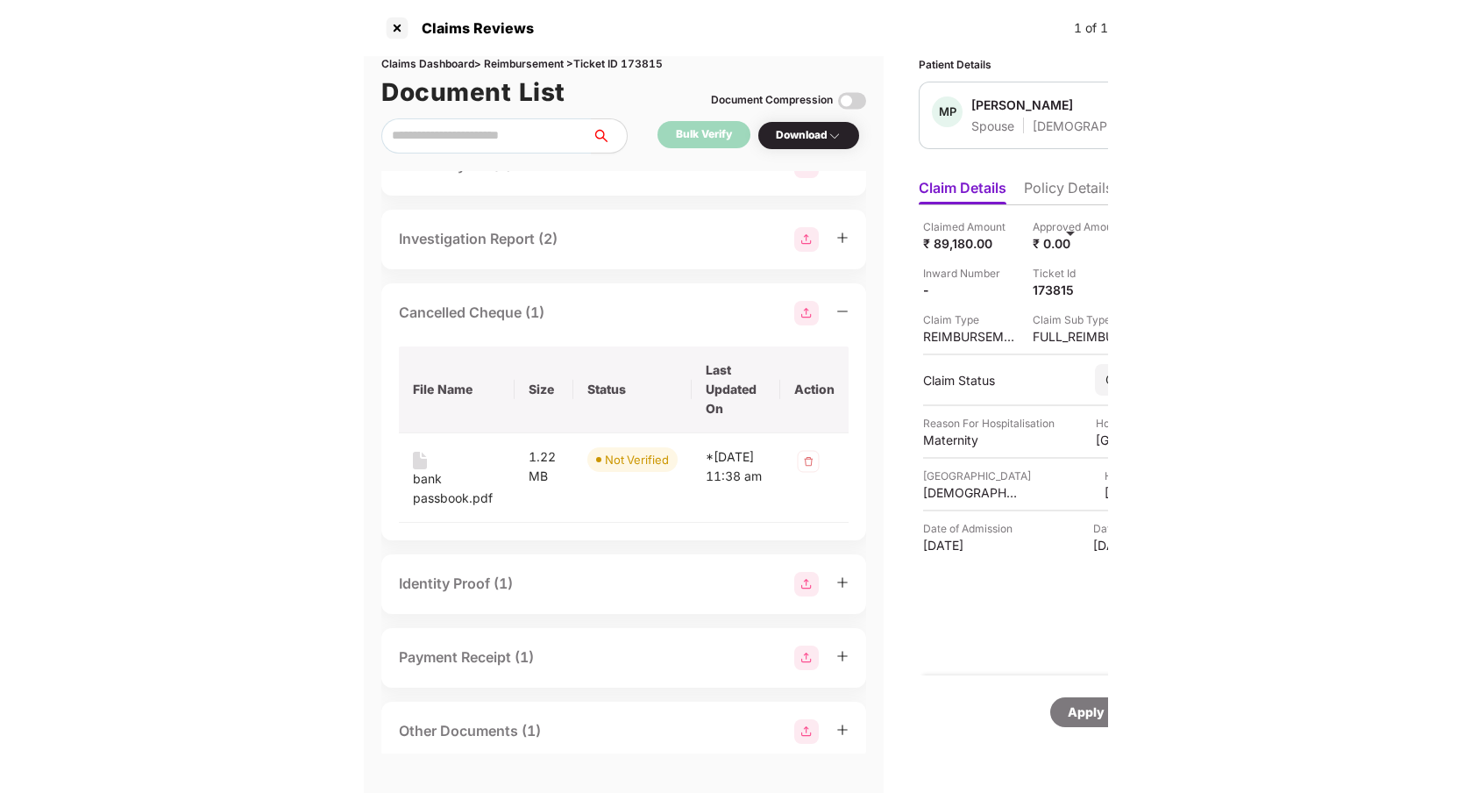
scroll to position [0, 0]
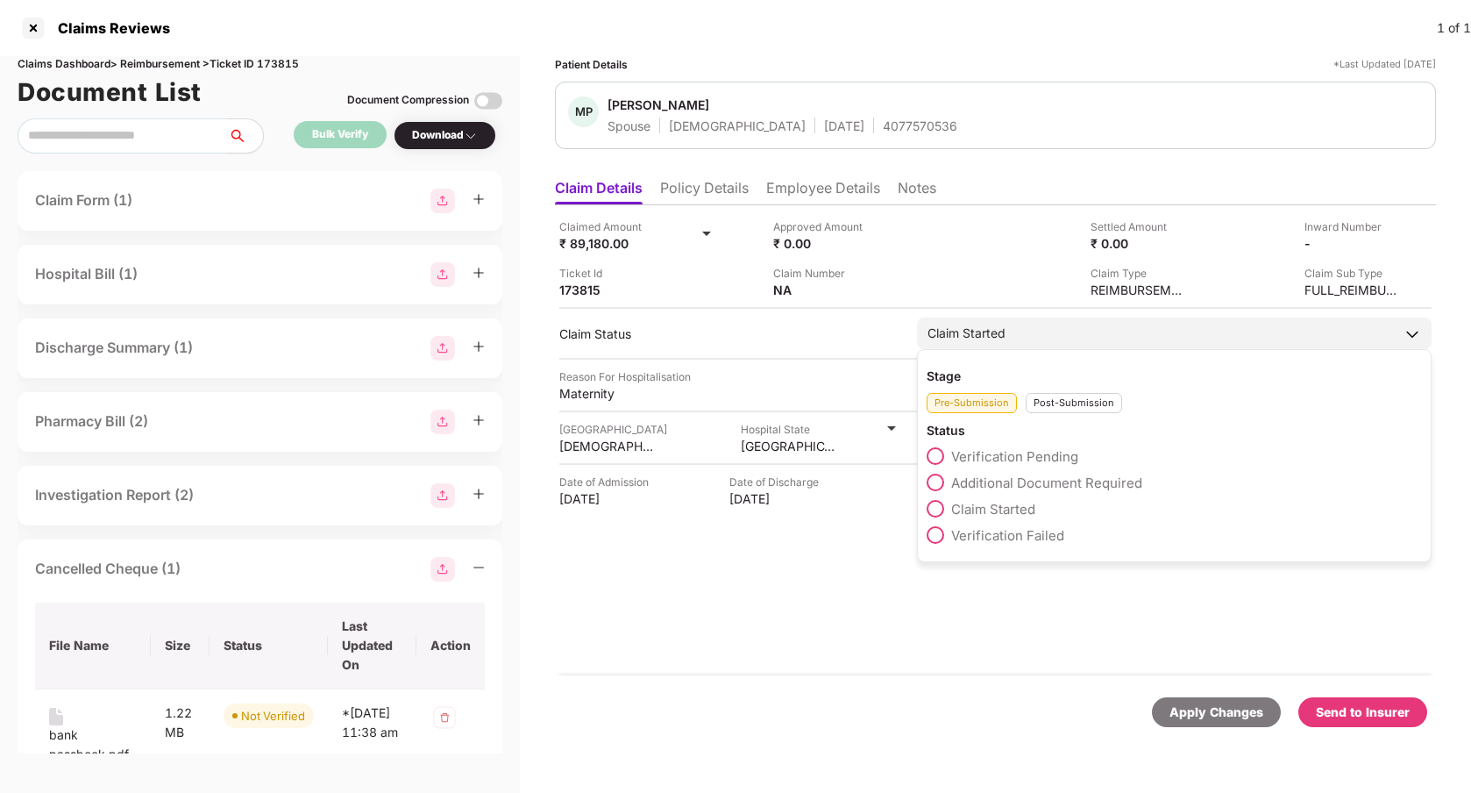
click at [927, 448] on span at bounding box center [936, 456] width 18 height 18
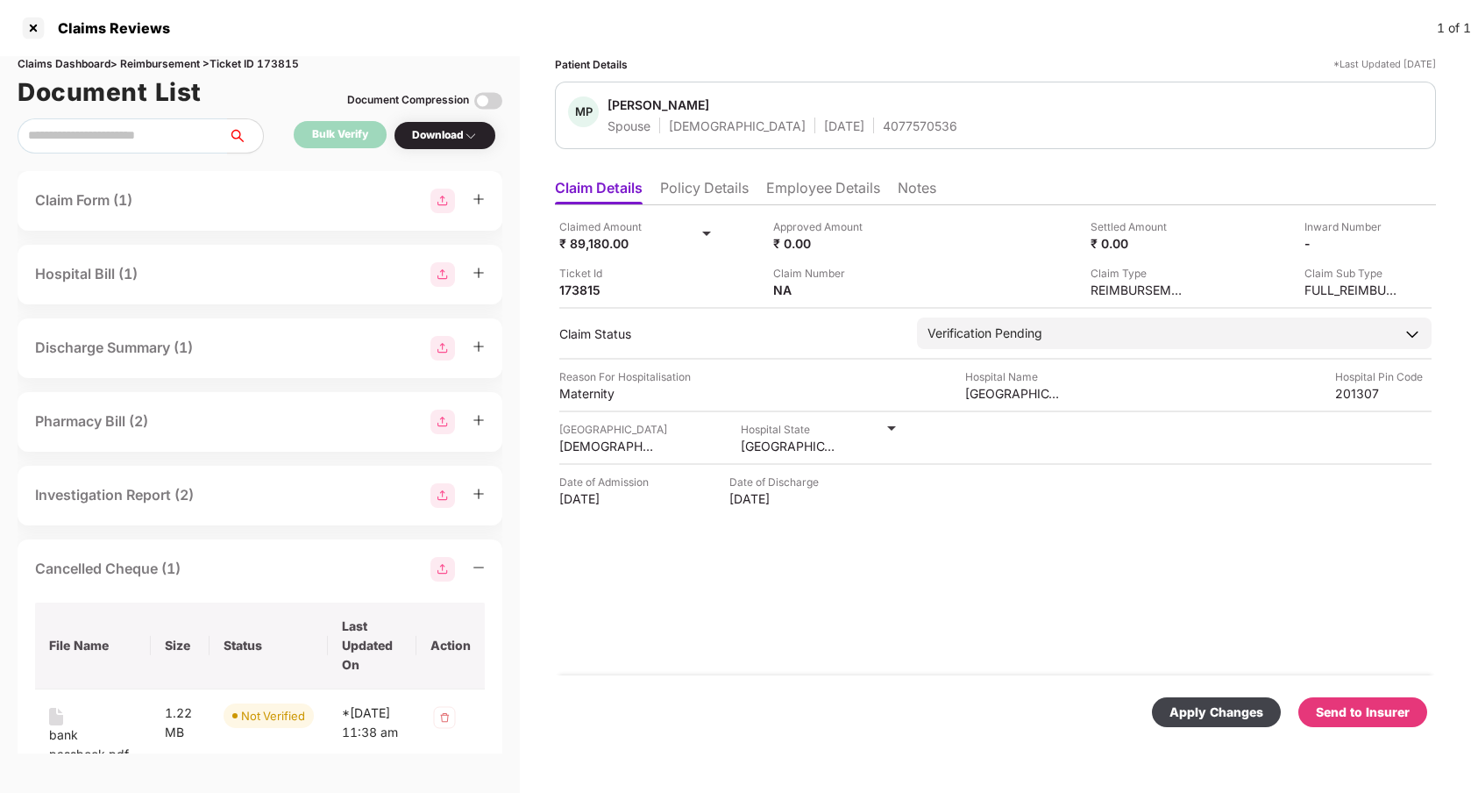
click at [1214, 707] on div "Apply Changes" at bounding box center [1217, 711] width 94 height 19
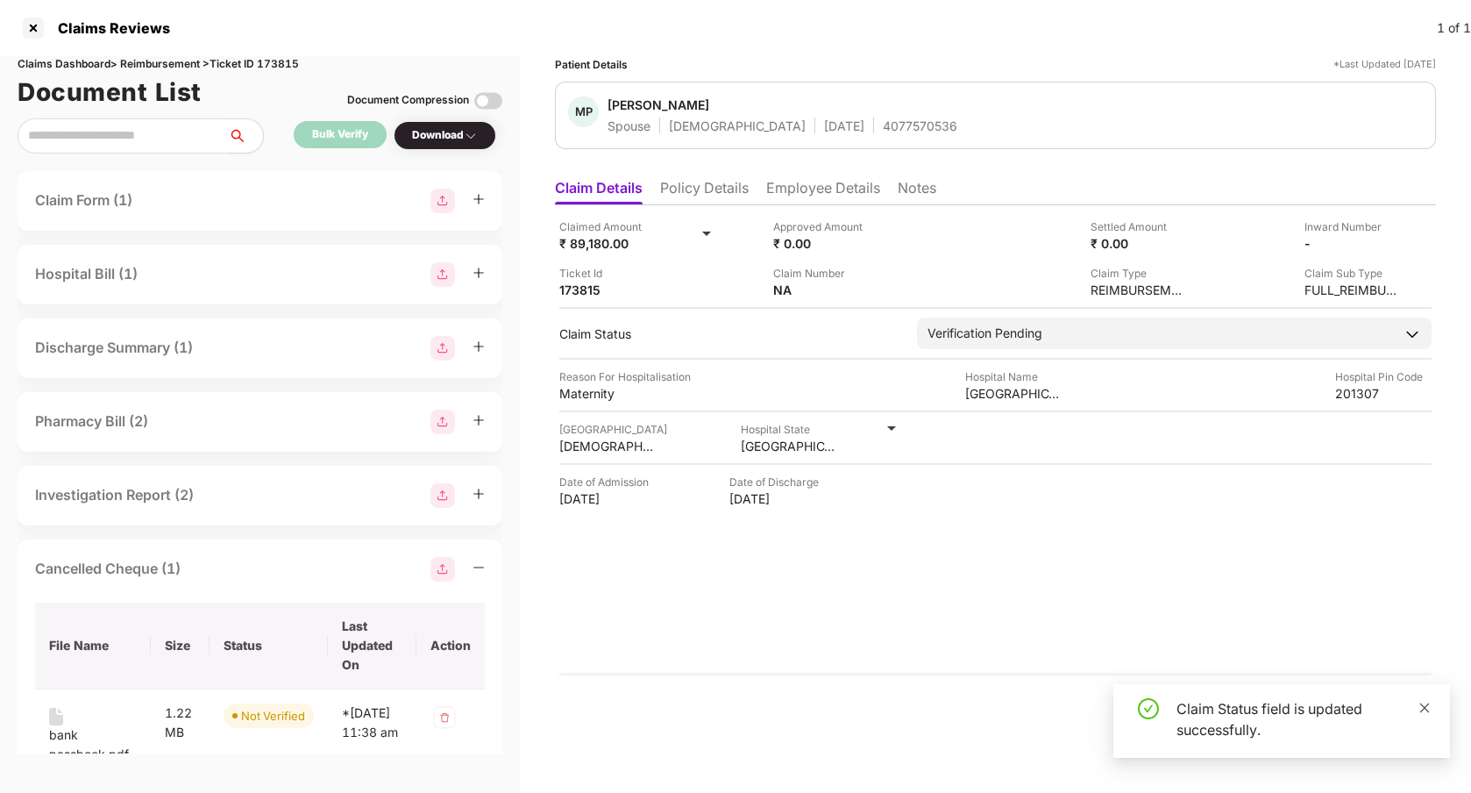
click at [1427, 711] on icon "close" at bounding box center [1425, 707] width 12 height 12
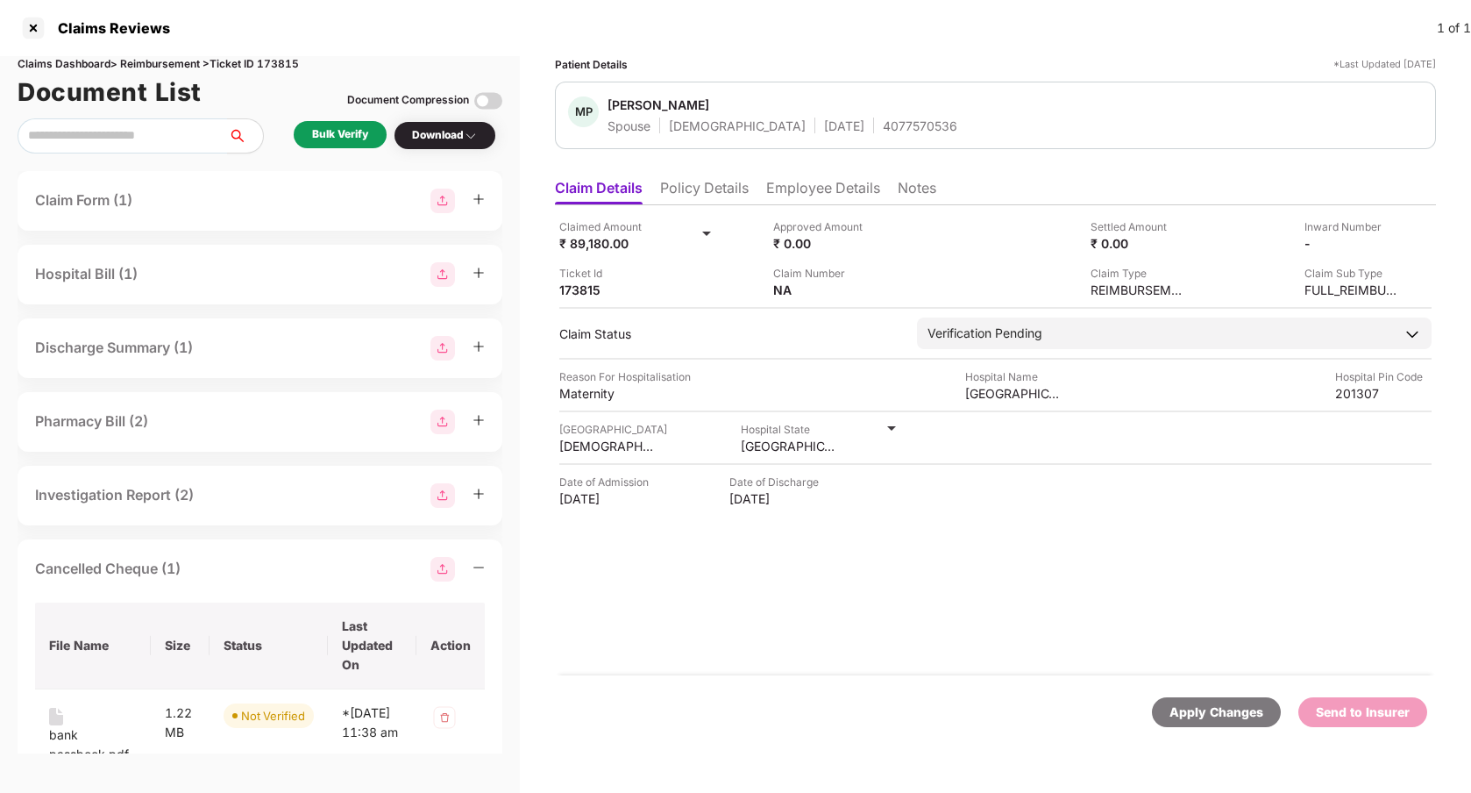
click at [338, 140] on div "Bulk Verify" at bounding box center [340, 134] width 56 height 17
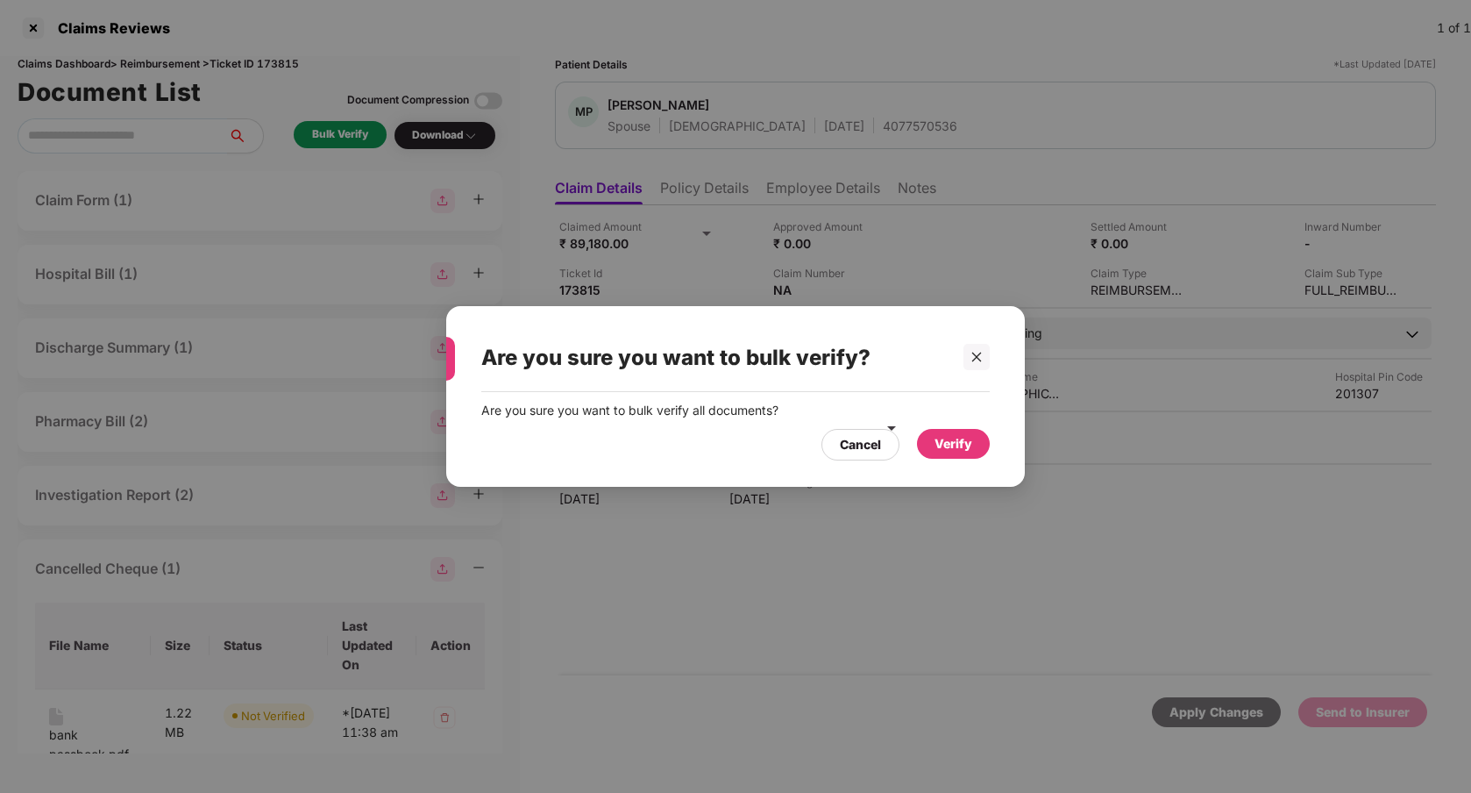
click at [950, 445] on div "Verify" at bounding box center [954, 443] width 38 height 19
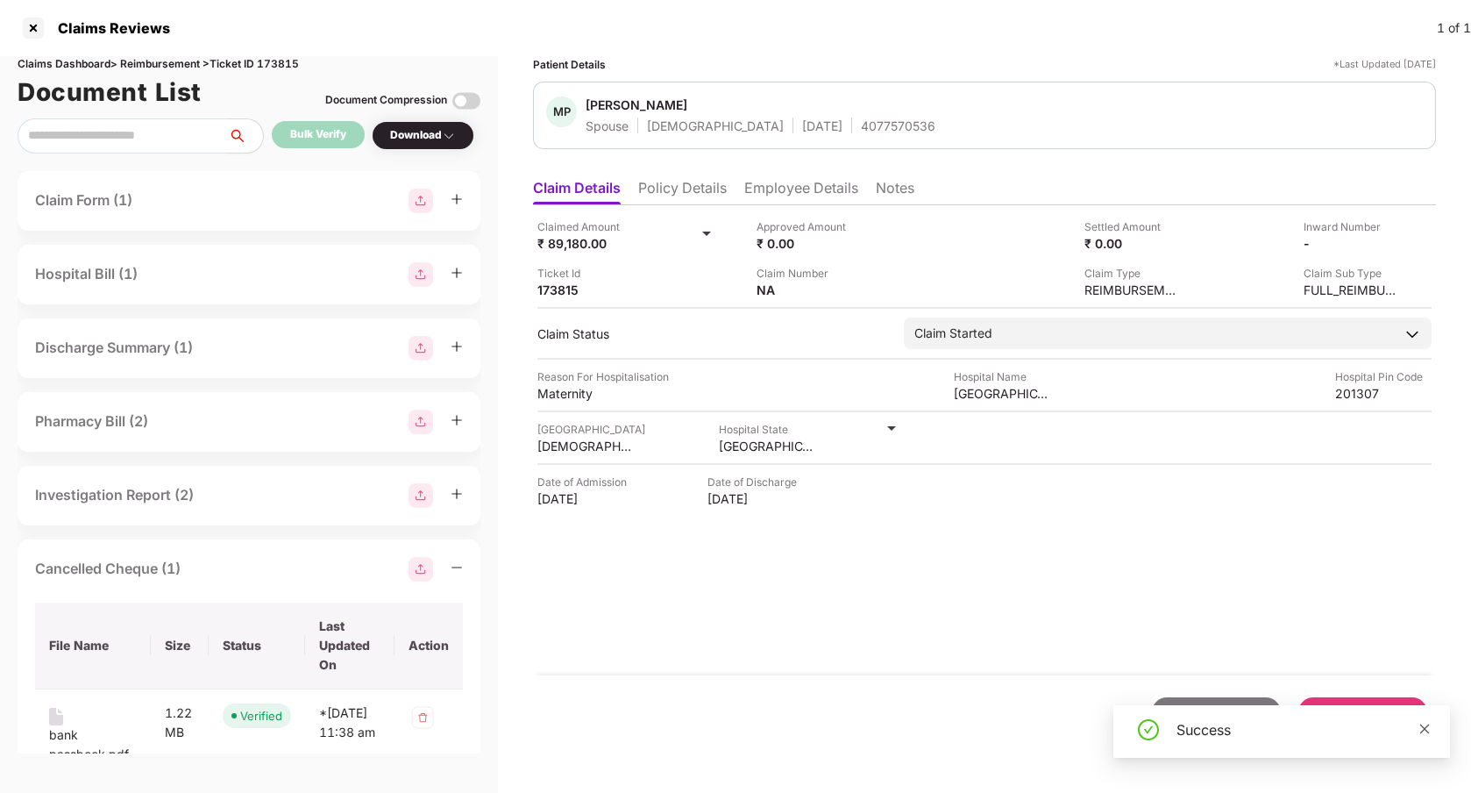
click at [1427, 730] on icon "close" at bounding box center [1425, 728] width 10 height 10
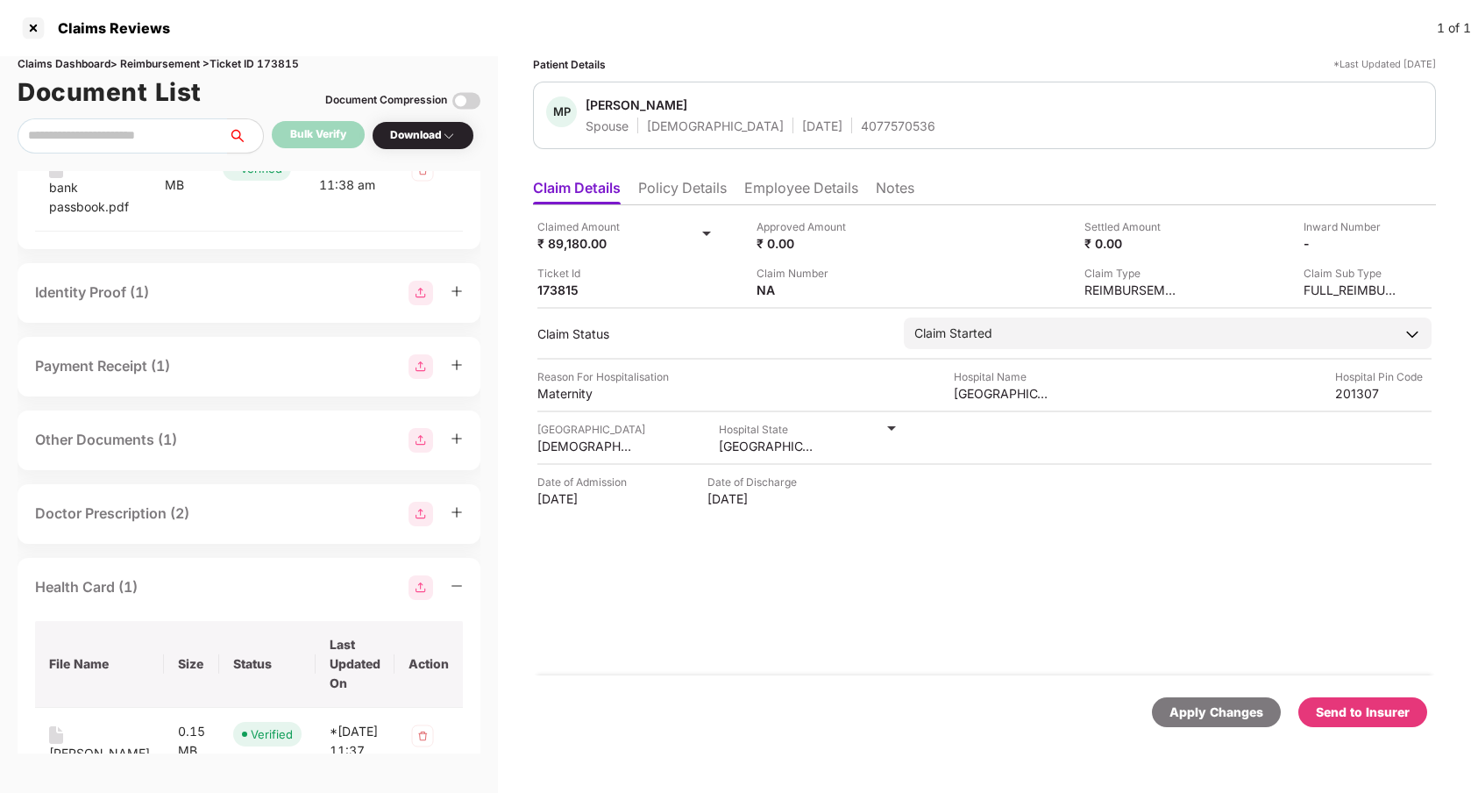
scroll to position [642, 0]
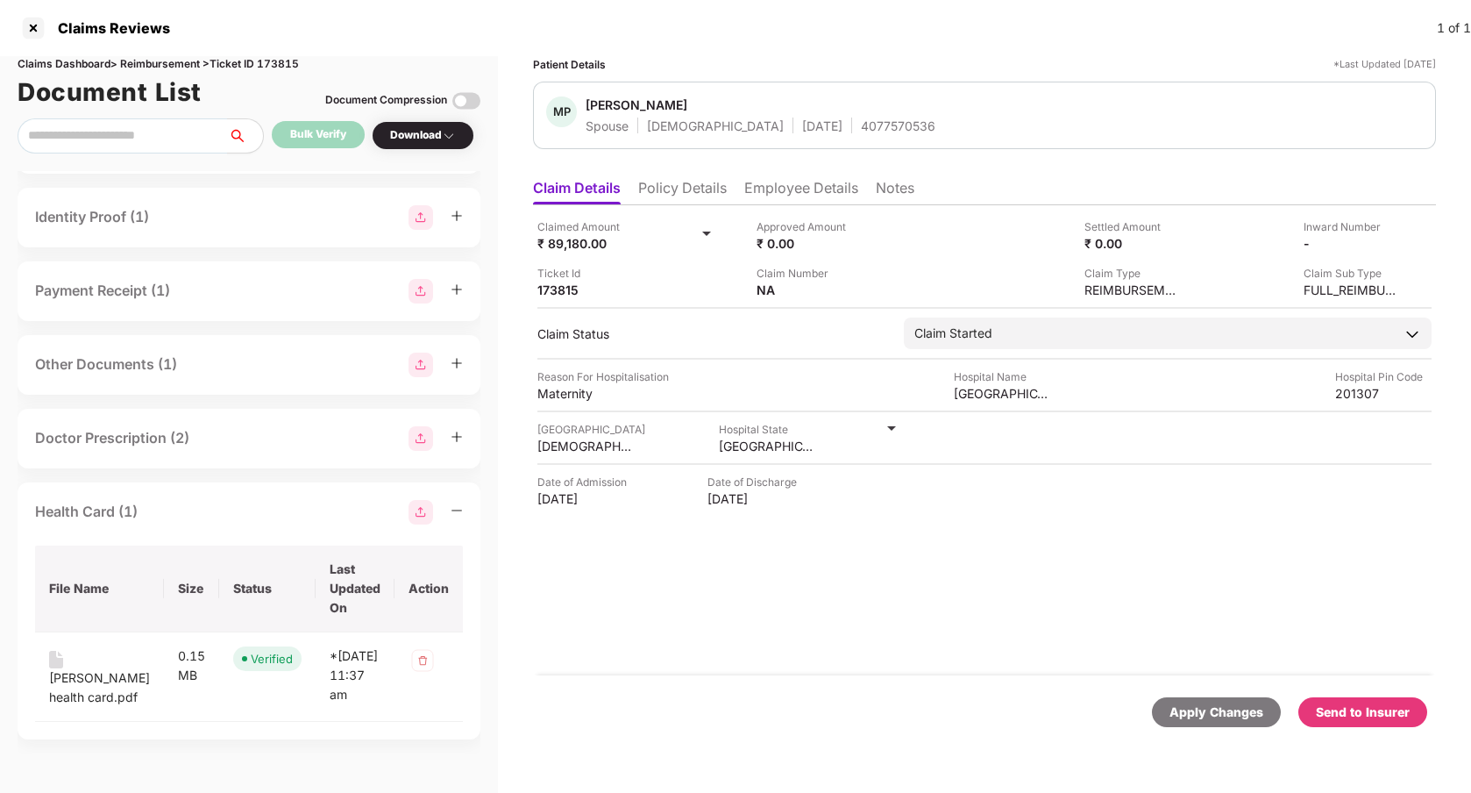
click at [1379, 708] on div "Send to Insurer" at bounding box center [1363, 711] width 94 height 19
